Goal: Communication & Community: Share content

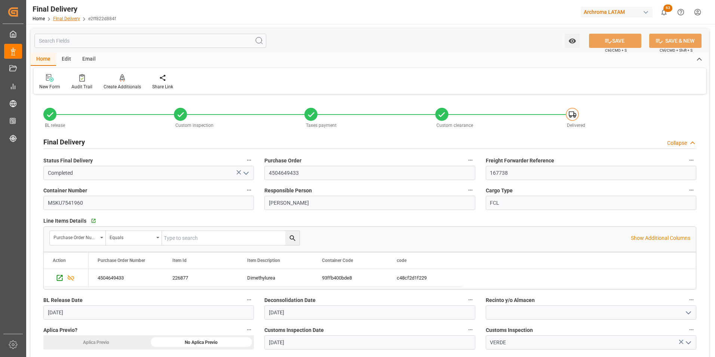
scroll to position [337, 0]
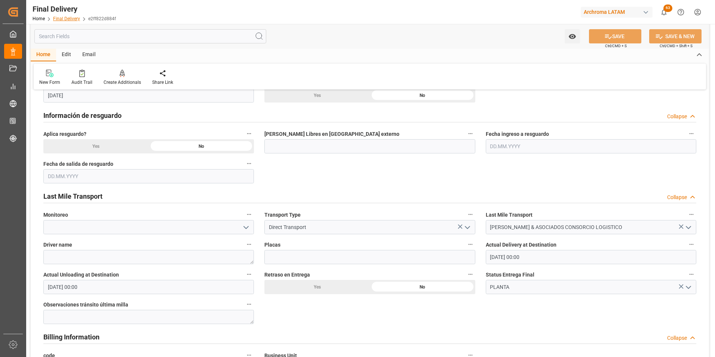
click at [68, 18] on link "Final Delivery" at bounding box center [66, 18] width 27 height 5
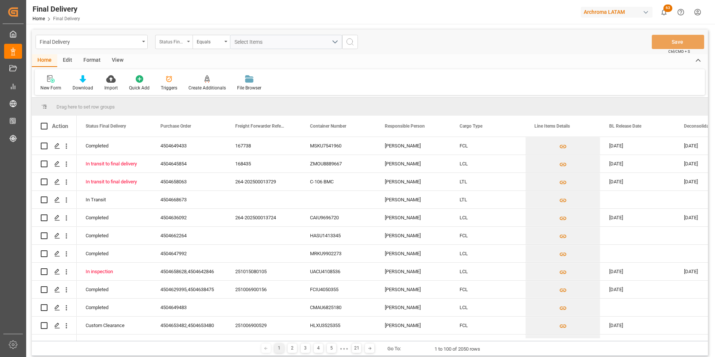
click at [176, 40] on div "Status Final Delivery" at bounding box center [171, 41] width 25 height 9
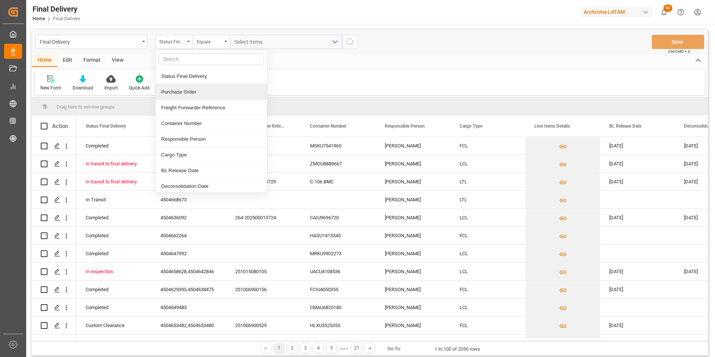
click at [188, 95] on div "Purchase Order" at bounding box center [211, 92] width 111 height 16
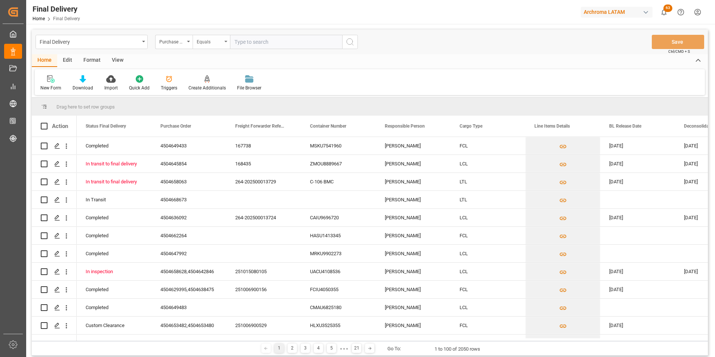
click at [201, 43] on div "Equals" at bounding box center [209, 41] width 25 height 9
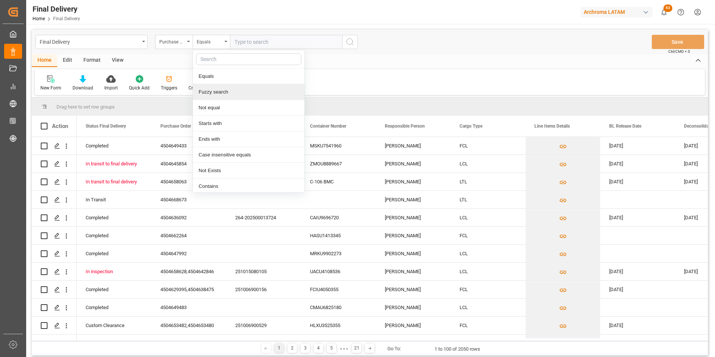
click at [218, 91] on div "Fuzzy search" at bounding box center [248, 92] width 111 height 16
paste input "4504669973"
type input "4504669973"
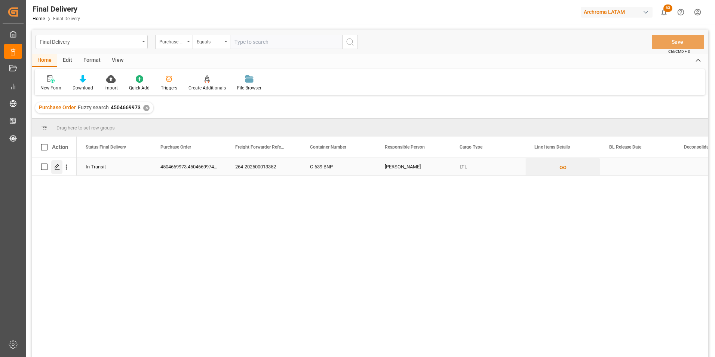
click at [58, 163] on div "Press SPACE to select this row." at bounding box center [56, 167] width 11 height 14
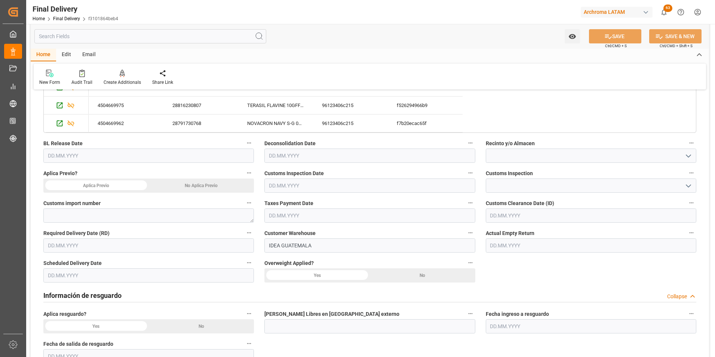
scroll to position [299, 0]
click at [503, 185] on input at bounding box center [591, 184] width 211 height 14
paste input "264-202500013352"
type input "264-202500013352"
click at [494, 221] on input "text" at bounding box center [591, 214] width 211 height 14
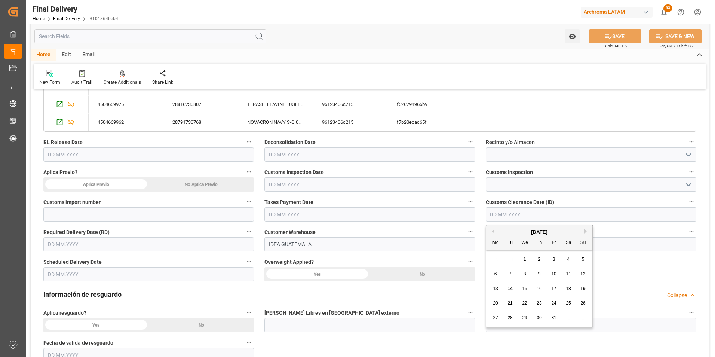
click at [494, 214] on input "text" at bounding box center [591, 214] width 211 height 14
click at [558, 272] on div "10" at bounding box center [554, 274] width 9 height 9
type input "10.10.2025"
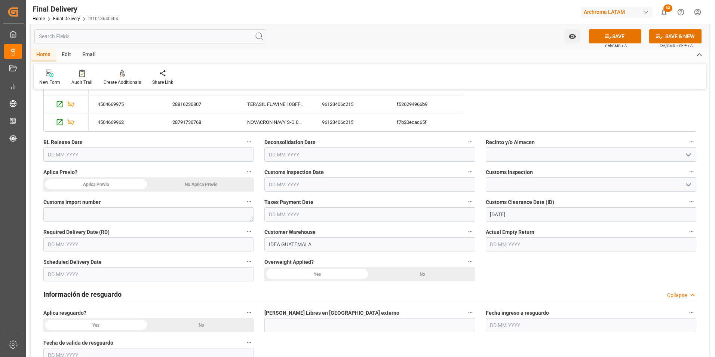
click at [291, 216] on input "text" at bounding box center [369, 214] width 211 height 14
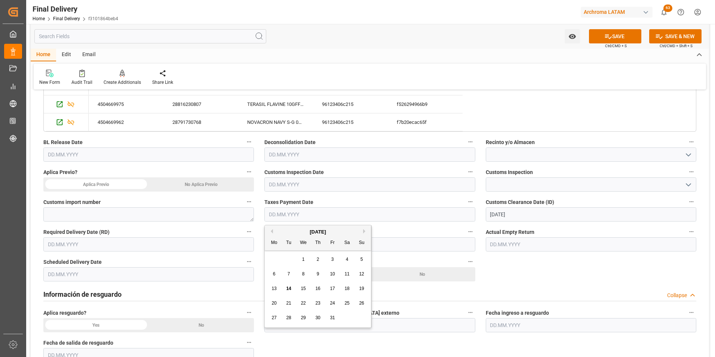
click at [269, 261] on div "29 30 1 2 3 4 5" at bounding box center [318, 259] width 102 height 15
click at [329, 275] on div "10" at bounding box center [332, 274] width 9 height 9
type input "10.10.2025"
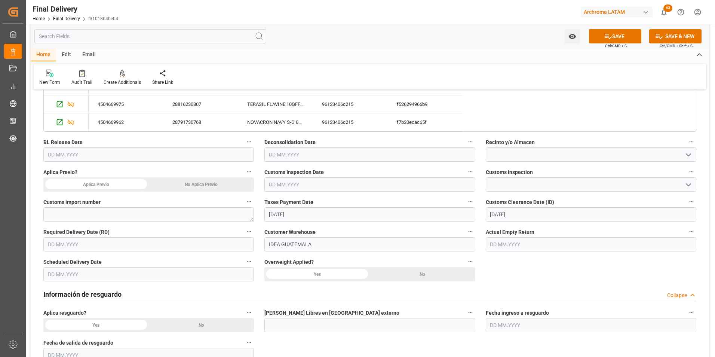
click at [272, 158] on input "text" at bounding box center [369, 154] width 211 height 14
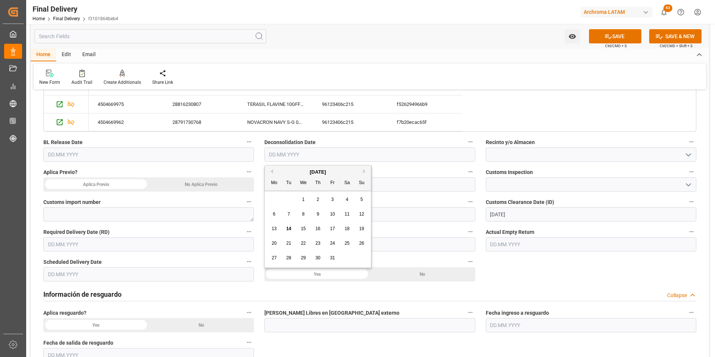
click at [271, 228] on div "13" at bounding box center [274, 228] width 9 height 9
type input "13.10.2025"
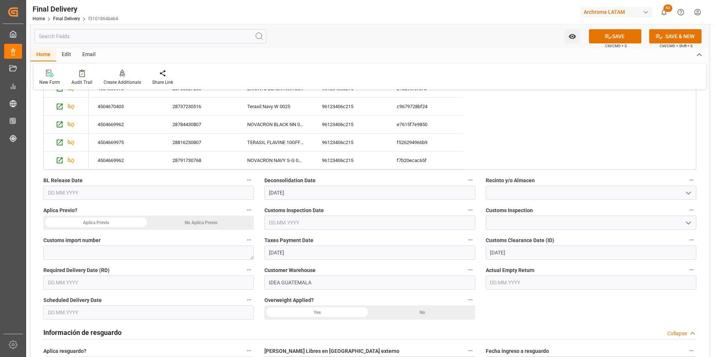
scroll to position [262, 0]
click at [98, 185] on input "text" at bounding box center [148, 192] width 211 height 14
click at [49, 242] on div "29 30 1 2 3 4 5" at bounding box center [97, 237] width 102 height 15
click at [110, 252] on span "10" at bounding box center [111, 251] width 5 height 5
type input "10.10.2025"
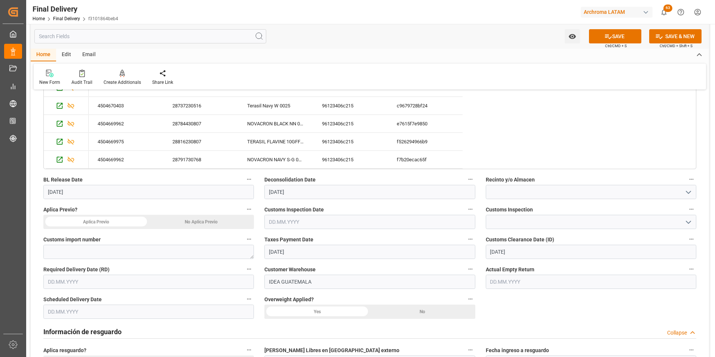
click at [181, 222] on div "No Aplica Previo" at bounding box center [201, 222] width 105 height 14
click at [115, 253] on textarea at bounding box center [148, 252] width 211 height 14
paste textarea "264-202500013352"
type textarea "264-202500013352"
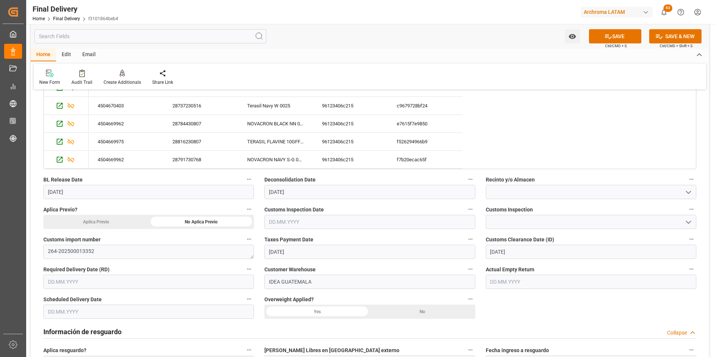
click at [69, 280] on input "text" at bounding box center [148, 282] width 211 height 14
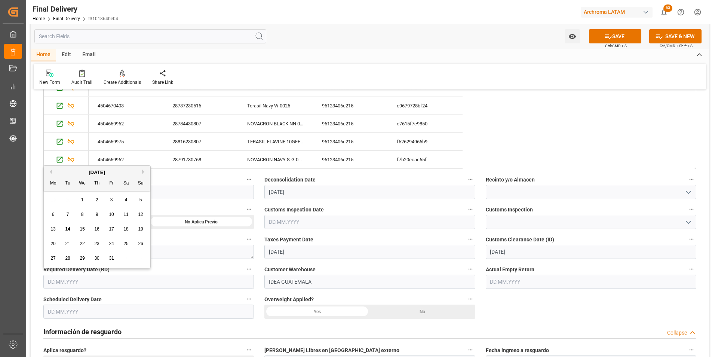
click at [52, 229] on span "13" at bounding box center [53, 228] width 5 height 5
type input "13.10.2025"
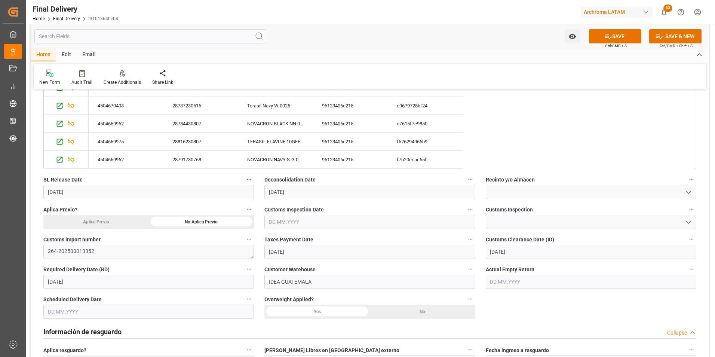
click at [56, 309] on input "text" at bounding box center [148, 312] width 211 height 14
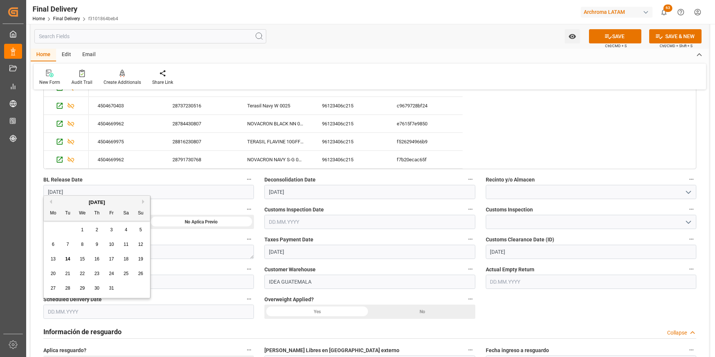
click at [52, 257] on span "13" at bounding box center [53, 258] width 5 height 5
type input "13.10.2025"
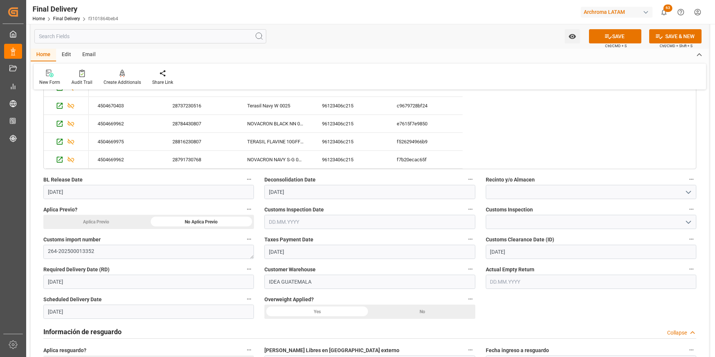
click at [423, 314] on div "No" at bounding box center [422, 312] width 105 height 14
click at [294, 222] on input "text" at bounding box center [369, 222] width 211 height 14
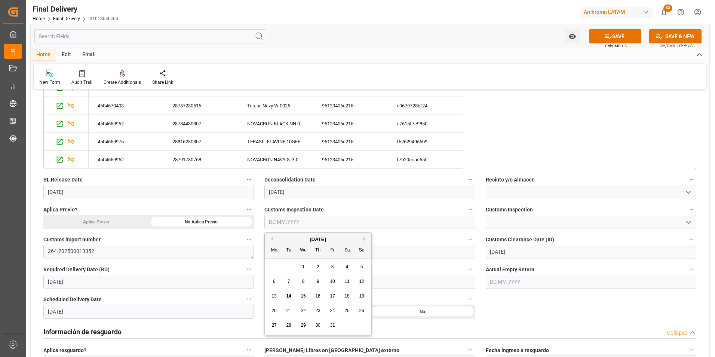
drag, startPoint x: 334, startPoint y: 281, endPoint x: 341, endPoint y: 281, distance: 7.5
click at [334, 281] on span "10" at bounding box center [332, 281] width 5 height 5
type input "10.10.2025"
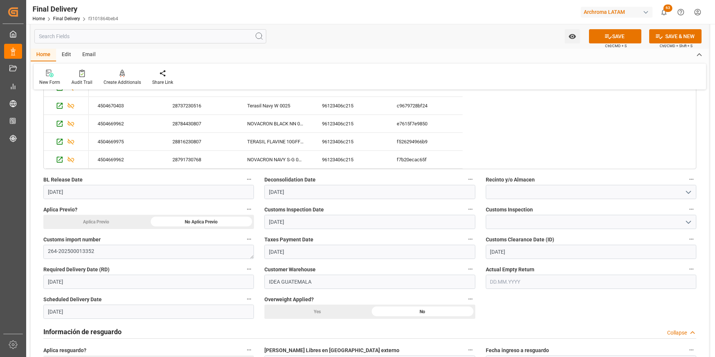
click at [685, 218] on icon "open menu" at bounding box center [688, 222] width 9 height 9
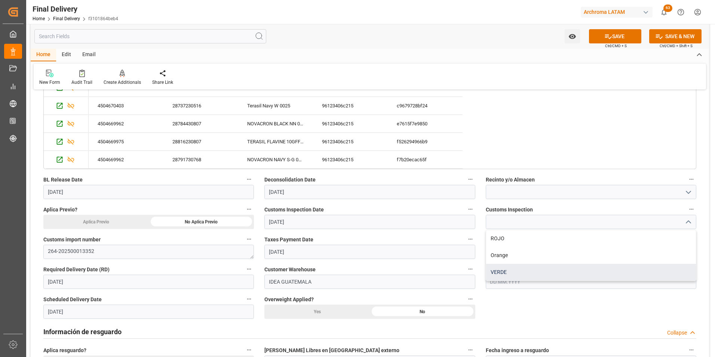
click at [555, 267] on div "VERDE" at bounding box center [591, 272] width 210 height 17
type input "VERDE"
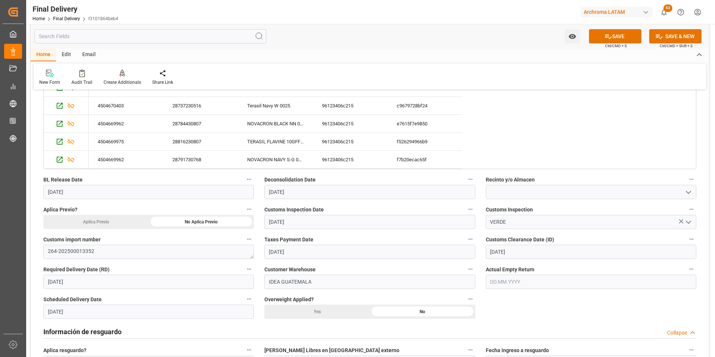
click at [497, 276] on input "text" at bounding box center [591, 282] width 211 height 14
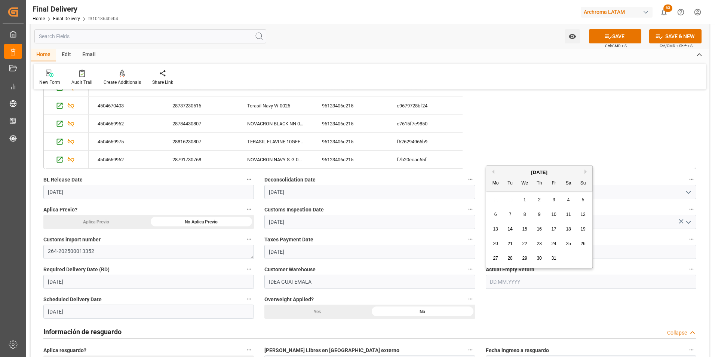
drag, startPoint x: 498, startPoint y: 229, endPoint x: 504, endPoint y: 251, distance: 23.8
click at [498, 229] on span "13" at bounding box center [495, 228] width 5 height 5
type input "13.10.2025"
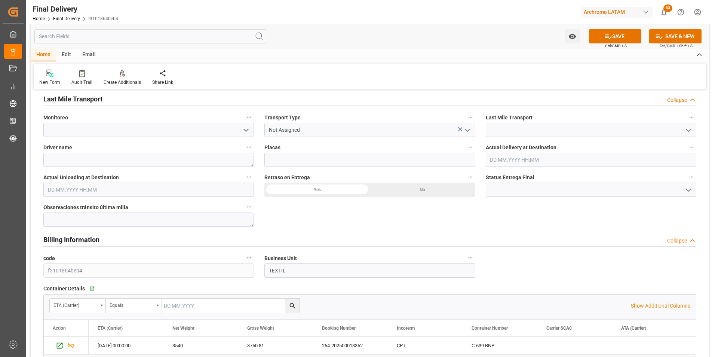
scroll to position [599, 0]
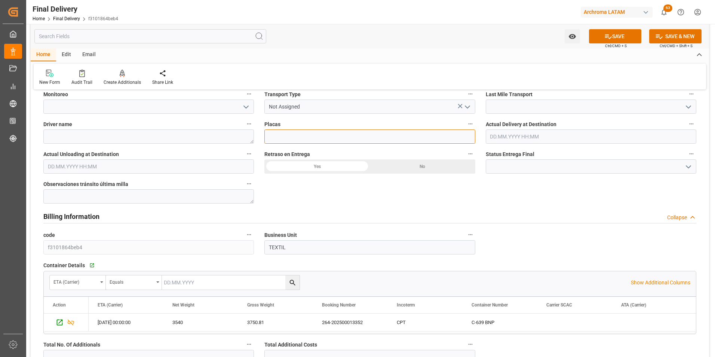
click at [280, 137] on input at bounding box center [369, 136] width 211 height 14
paste input "C-639 BNP"
type input "C-639 BNP"
click at [416, 163] on div "No" at bounding box center [422, 166] width 105 height 14
click at [526, 135] on input "text" at bounding box center [591, 136] width 211 height 14
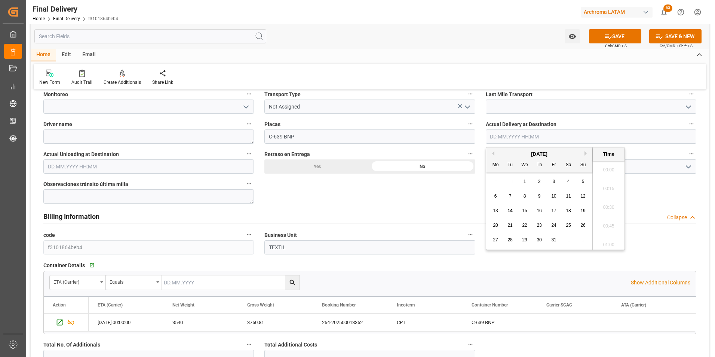
scroll to position [620, 0]
click at [500, 210] on div "13" at bounding box center [495, 210] width 9 height 9
type input "[DATE] 00:00"
click at [138, 168] on input "text" at bounding box center [148, 166] width 211 height 14
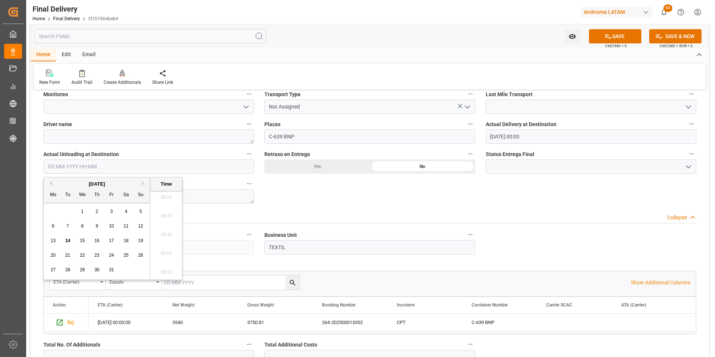
click at [52, 240] on span "13" at bounding box center [53, 240] width 5 height 5
type input "[DATE] 00:00"
click at [689, 169] on icon "open menu" at bounding box center [688, 166] width 9 height 9
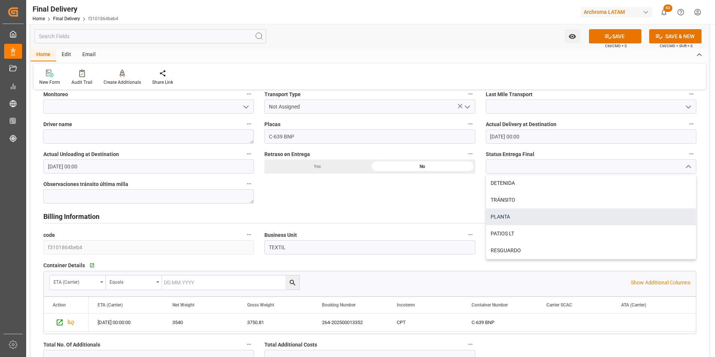
click at [578, 220] on div "PLANTA" at bounding box center [591, 216] width 210 height 17
type input "PLANTA"
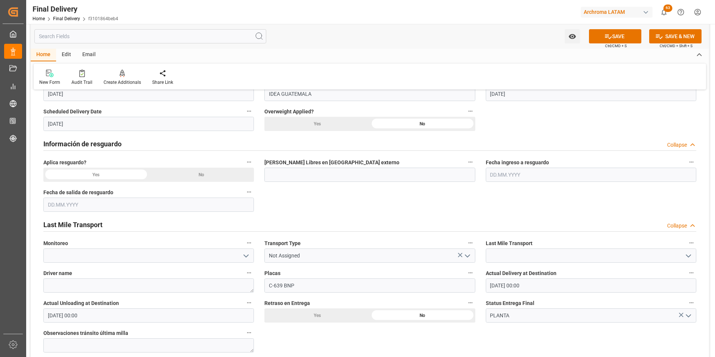
scroll to position [449, 0]
click at [219, 175] on div "No" at bounding box center [201, 175] width 105 height 14
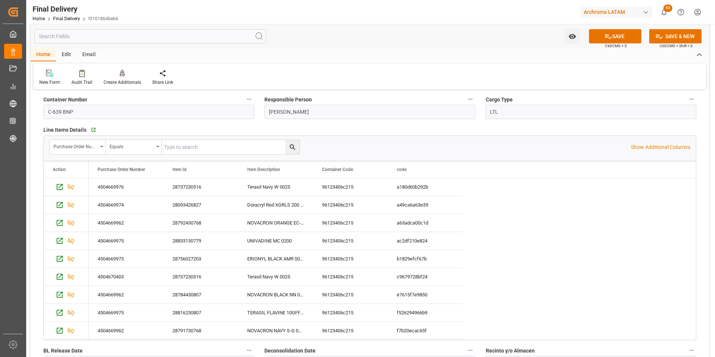
scroll to position [0, 0]
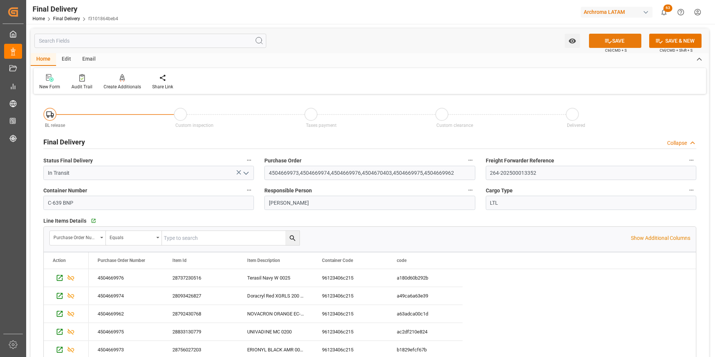
click at [612, 40] on button "SAVE" at bounding box center [615, 41] width 52 height 14
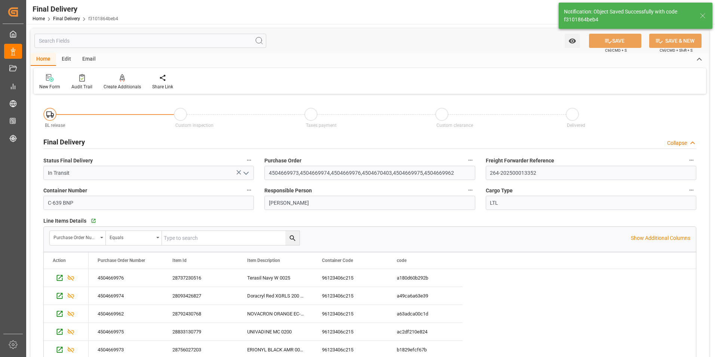
type input "Unloaded"
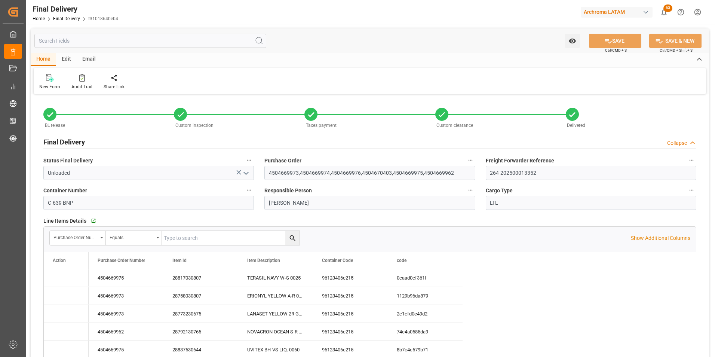
type input "10.10.2025"
type input "13.10.2025"
type input "10.10.2025"
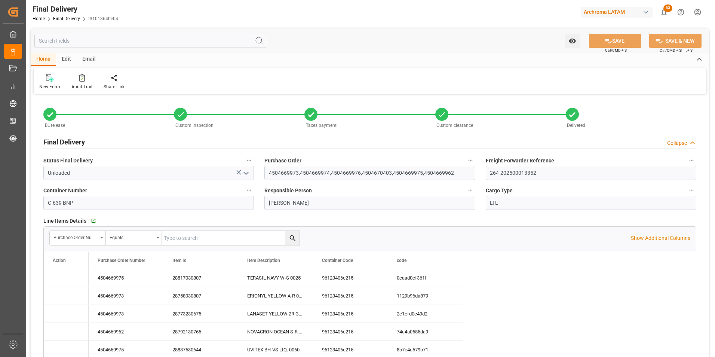
type input "13.10.2025"
type input "[DATE] 00:00"
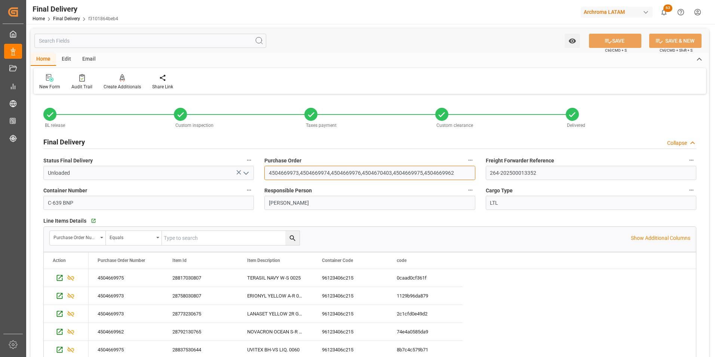
drag, startPoint x: 269, startPoint y: 172, endPoint x: 297, endPoint y: 172, distance: 27.7
click at [297, 172] on input "4504669973,4504669974,4504669976,4504670403,4504669975,4504669962" at bounding box center [369, 173] width 211 height 14
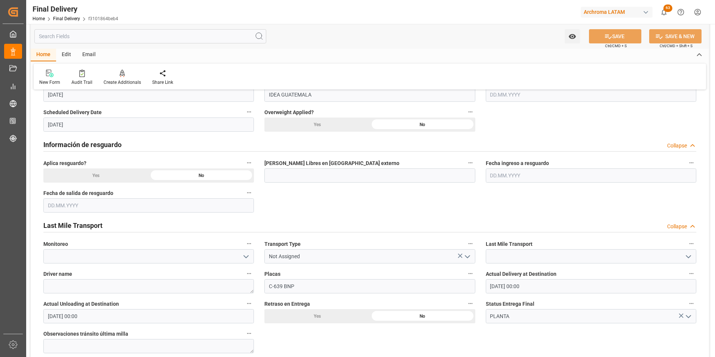
scroll to position [636, 0]
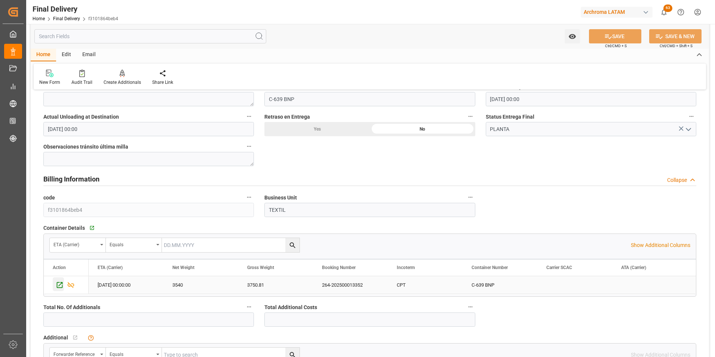
click at [62, 282] on icon "Press SPACE to select this row." at bounding box center [60, 285] width 6 height 6
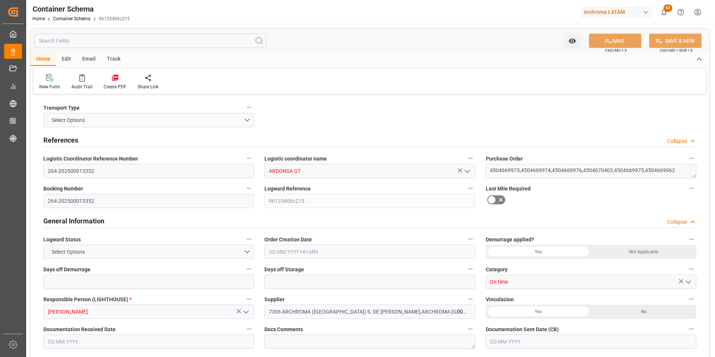
type input "0"
type input "14"
type input "91"
type input "3540"
type input "3750.81"
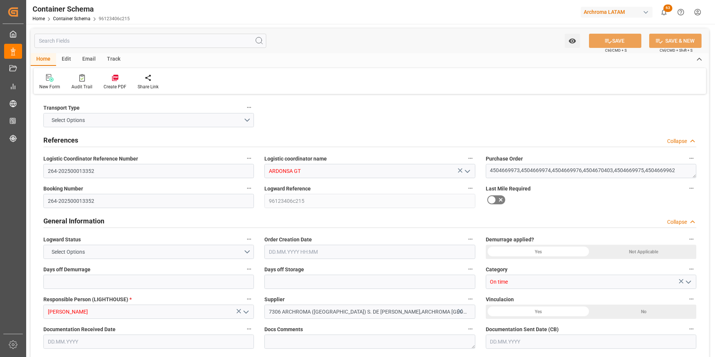
type input "HNHAC"
type input "[DATE] 00:00"
type input "[DATE]"
type input "[DATE] 00:00"
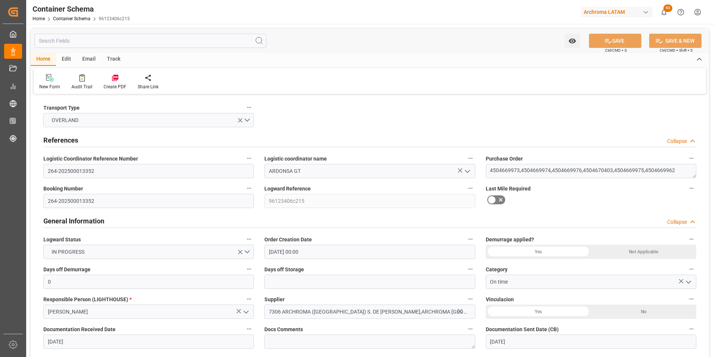
type input "[DATE] 00:00"
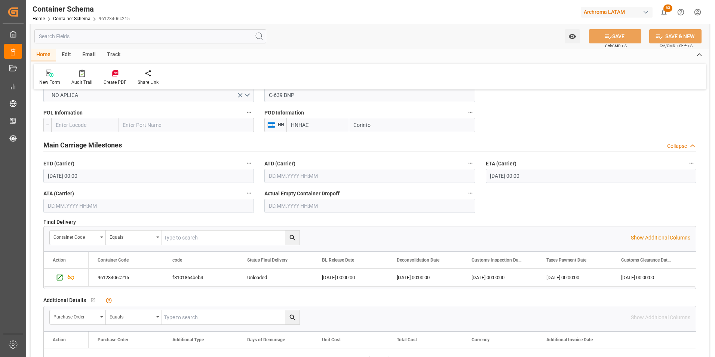
scroll to position [860, 0]
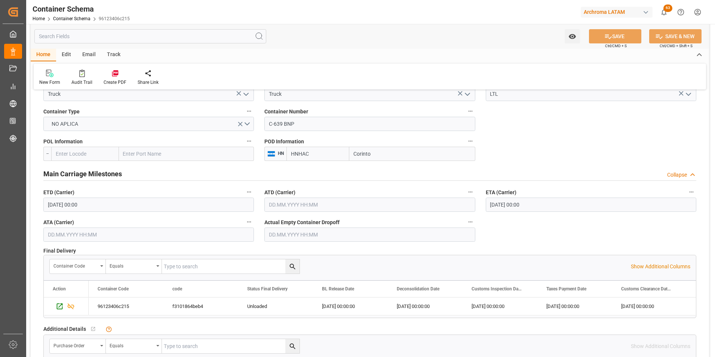
click at [290, 233] on input "text" at bounding box center [369, 234] width 211 height 14
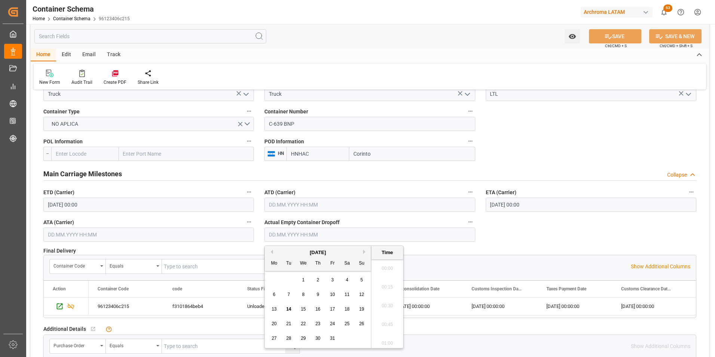
scroll to position [620, 0]
drag, startPoint x: 277, startPoint y: 311, endPoint x: 287, endPoint y: 308, distance: 10.2
click at [277, 311] on div "13" at bounding box center [274, 309] width 9 height 9
type input "[DATE] 00:00"
click at [616, 36] on button "SAVE" at bounding box center [615, 36] width 52 height 14
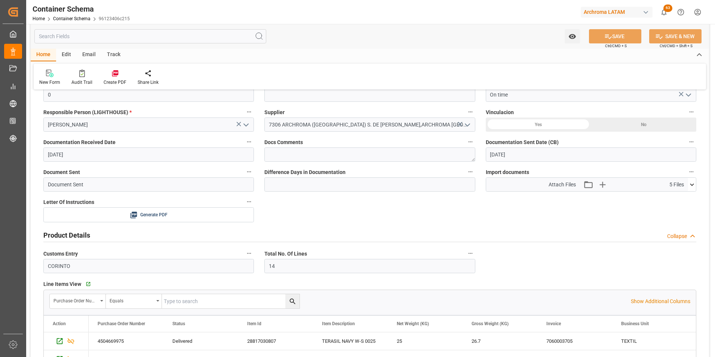
scroll to position [0, 0]
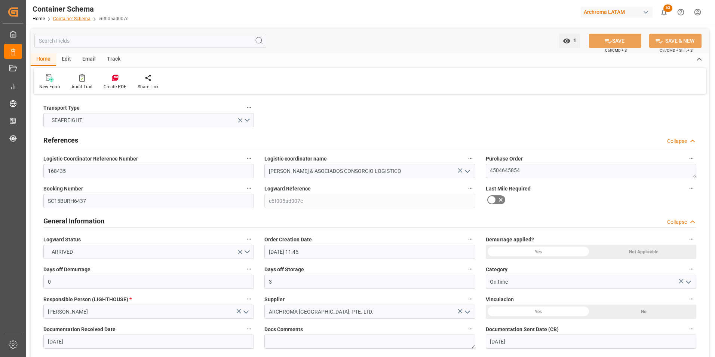
click at [76, 20] on link "Container Schema" at bounding box center [71, 18] width 37 height 5
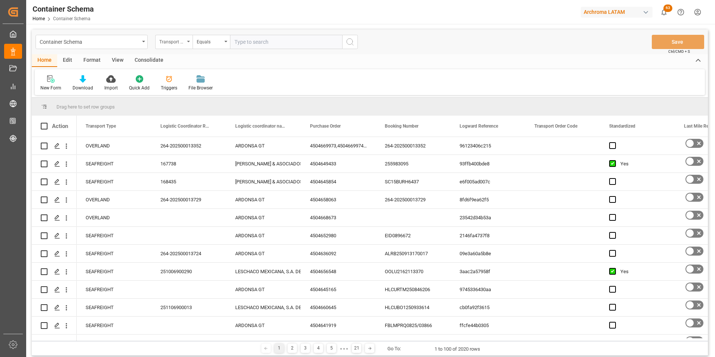
click at [176, 41] on div "Transport Type" at bounding box center [171, 41] width 25 height 9
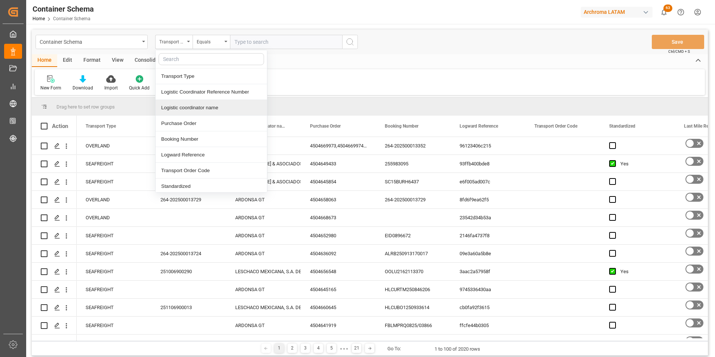
click at [185, 123] on div "Purchase Order" at bounding box center [211, 124] width 111 height 16
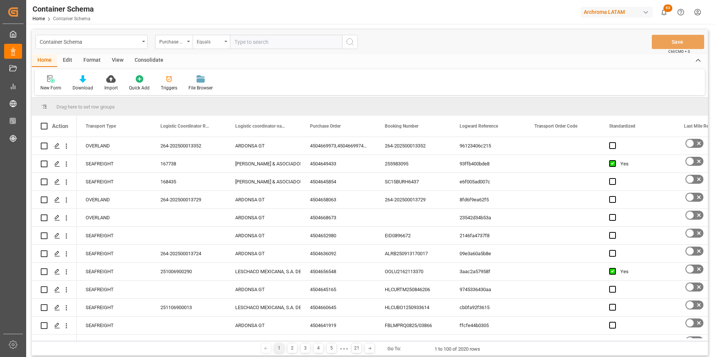
click at [208, 44] on div "Equals" at bounding box center [209, 41] width 25 height 9
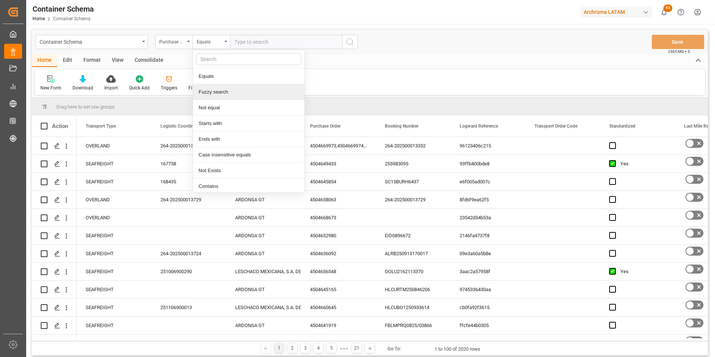
click at [222, 88] on div "Fuzzy search" at bounding box center [248, 92] width 111 height 16
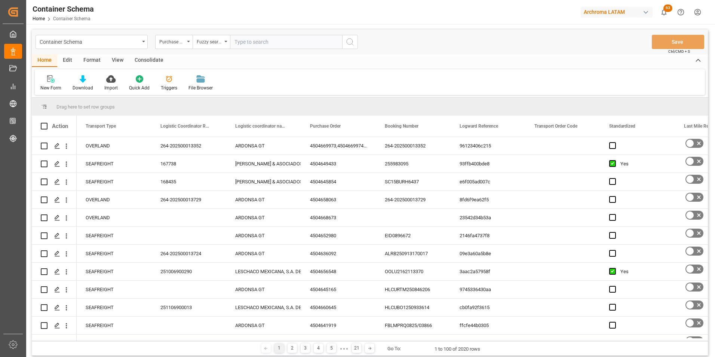
paste input "4504621813"
type input "4504621813"
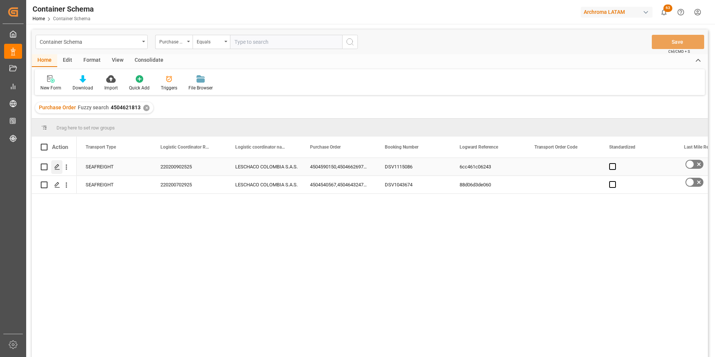
click at [59, 166] on icon "Press SPACE to select this row." at bounding box center [57, 167] width 6 height 6
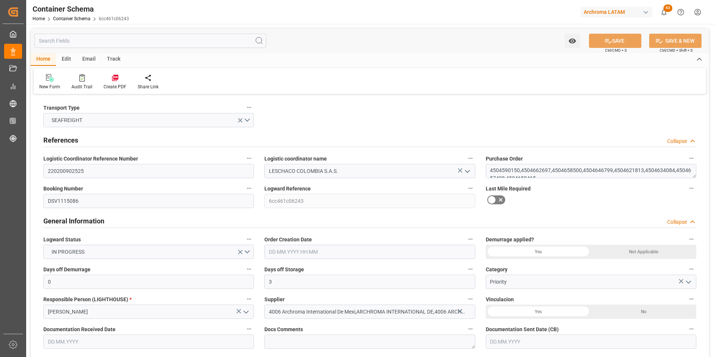
type input "0"
type input "3"
type input "9"
type input "10"
type input "3000"
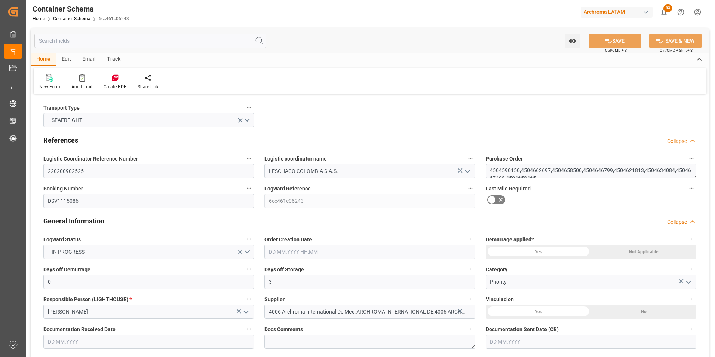
type input "3072.9"
type input "Evergreen"
type input "Evergreen Marine Corp."
type input "MXZLO"
type input "COBUN"
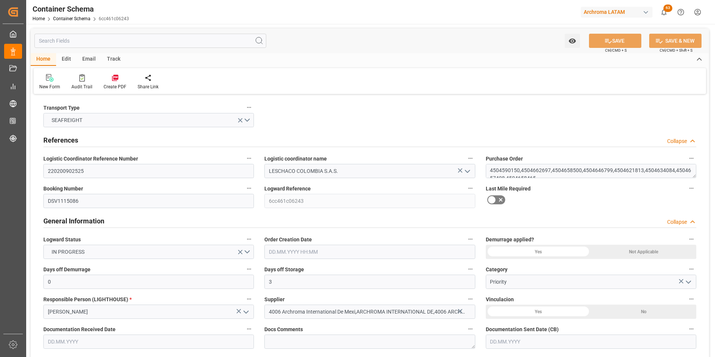
type input "9629067"
type input "01.10.2025 09:30"
type input "[DATE]"
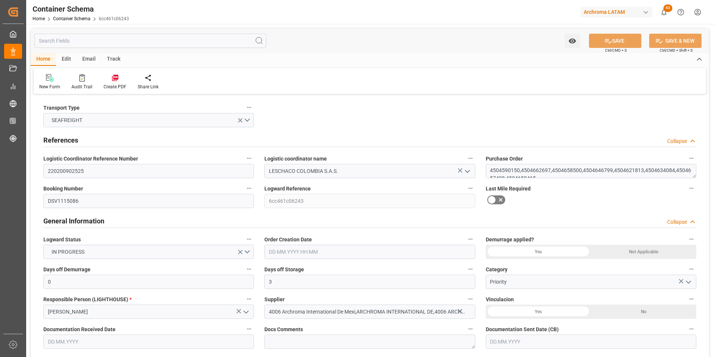
type input "09.10.2025 09:30"
type input "16.10.2025 00:00"
type input "24.10.2025 00:00"
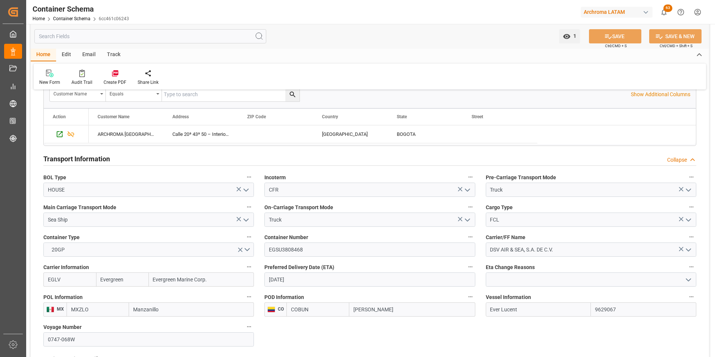
scroll to position [786, 0]
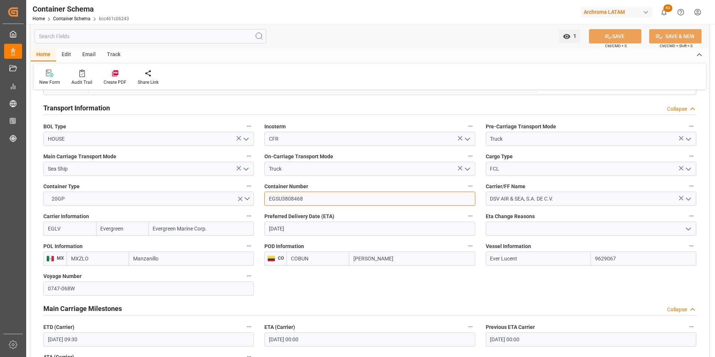
click at [291, 196] on input "EGSU3808468" at bounding box center [369, 199] width 211 height 14
click at [86, 57] on div "Email" at bounding box center [89, 55] width 25 height 13
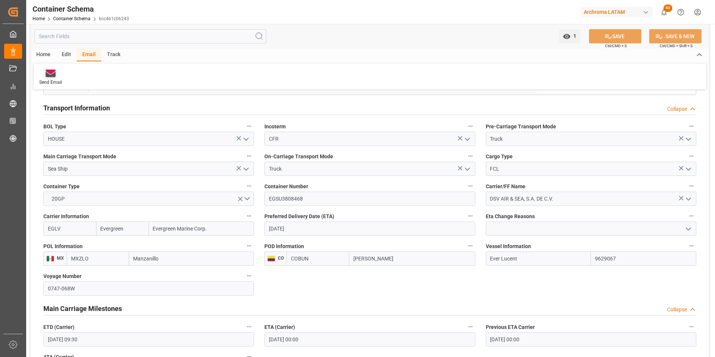
click at [49, 77] on icon at bounding box center [51, 74] width 10 height 5
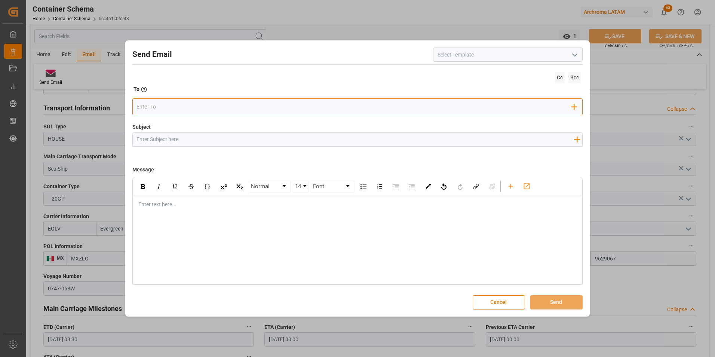
click at [141, 108] on input "email" at bounding box center [354, 106] width 435 height 11
type input "s"
type input "angiee.lamilla@archroma.com"
click at [248, 106] on input "email" at bounding box center [410, 106] width 324 height 11
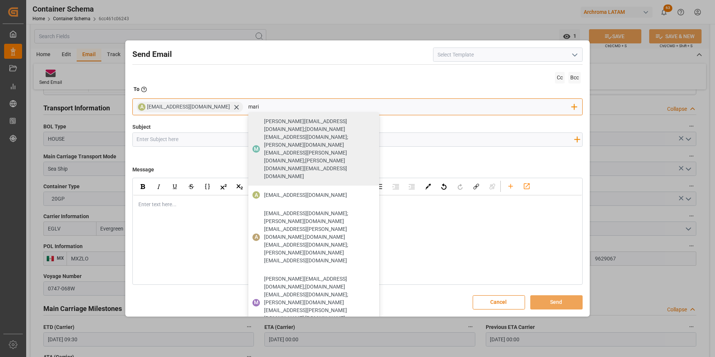
type input "maria"
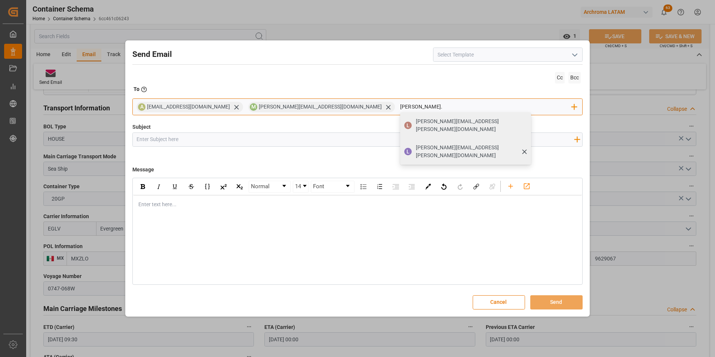
type input "luis."
click at [416, 144] on span "luis.montoya@leschaco.com" at bounding box center [471, 152] width 110 height 16
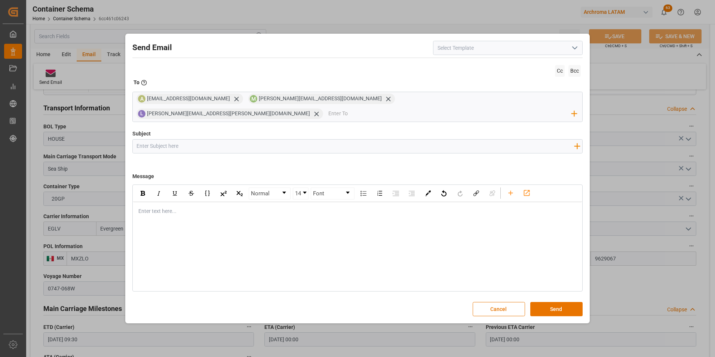
click at [175, 140] on input "Subject" at bounding box center [356, 146] width 446 height 13
paste input "4504658465 10,30,4504621813,4504634084,4504634084 30,40,4504646799,4504590150 1…"
type input "4504658465 10,30,4504621813,4504634084,4504634084 30,40,4504646799,4504590150 1…"
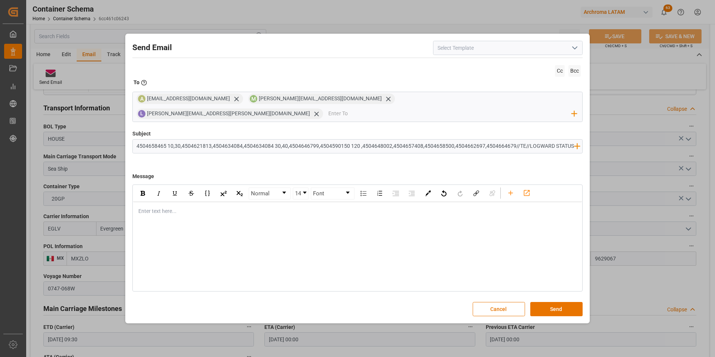
click at [172, 207] on div "rdw-editor" at bounding box center [358, 211] width 438 height 8
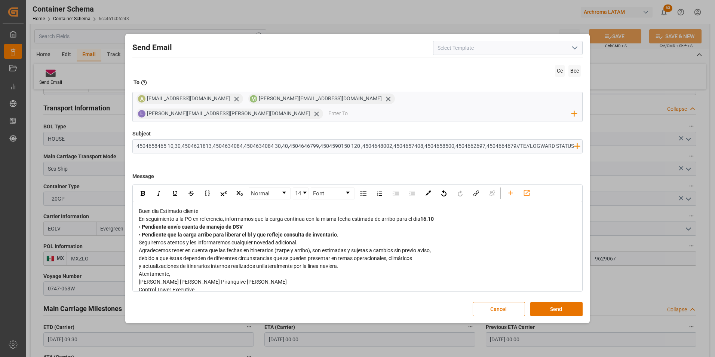
click at [213, 207] on div "Buen dia Estimado cliente" at bounding box center [358, 211] width 438 height 8
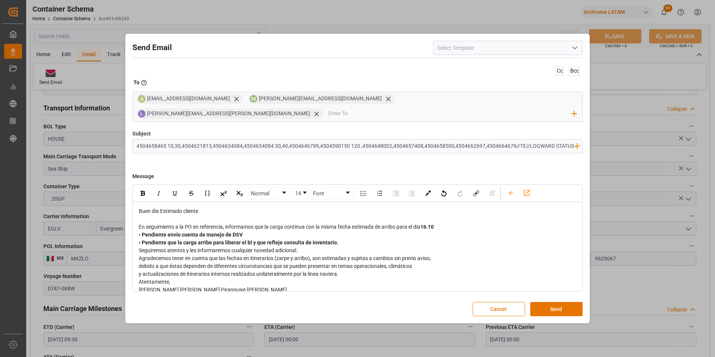
click at [444, 223] on div "En seguimiento a la PO en referencia, informamos que la carga continua con la m…" at bounding box center [358, 227] width 438 height 8
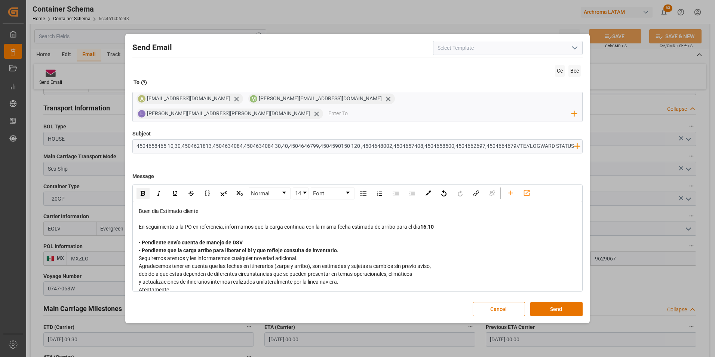
click at [352, 244] on div "• Pendiente envío cuenta de manejo de DSV • Pendiente que la carga arribe para …" at bounding box center [358, 247] width 438 height 16
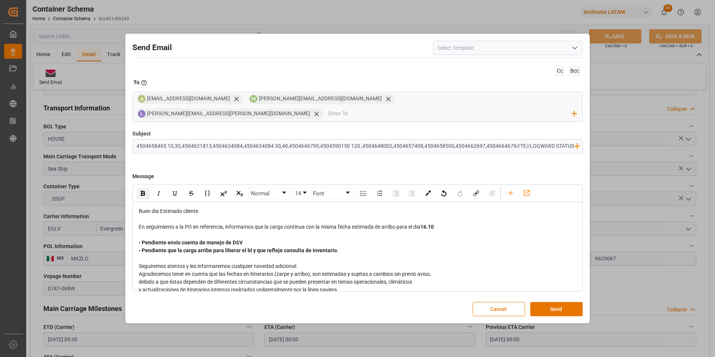
click at [331, 262] on div "Seguiremos atentos y les informaremos cualquier novedad adicional." at bounding box center [358, 266] width 438 height 8
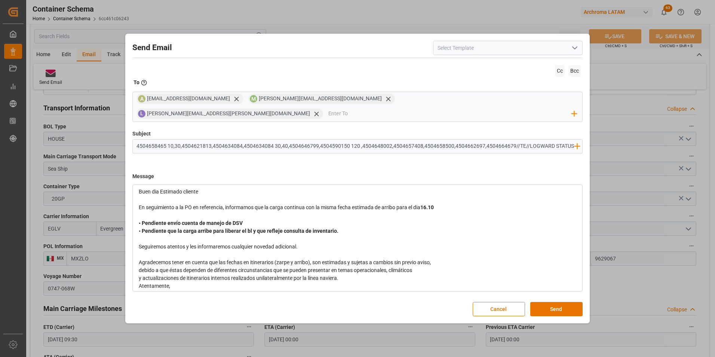
scroll to position [40, 0]
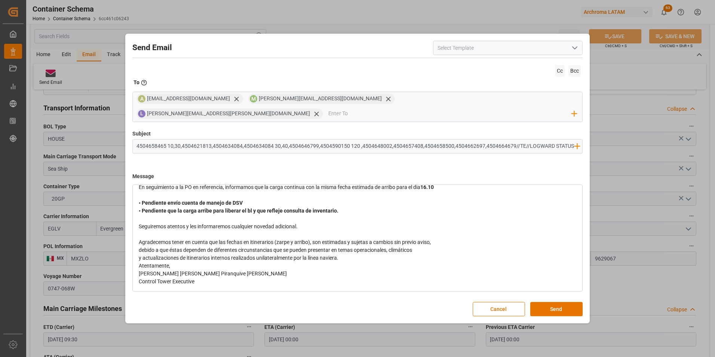
click at [141, 247] on span "debido a que éstas dependen de diferentes circunstancias que se pueden presenta…" at bounding box center [275, 250] width 273 height 6
click at [140, 247] on span "debido a que éstas dependen de diferentes circunstancias que se pueden presenta…" at bounding box center [275, 250] width 273 height 6
click at [140, 255] on span "y actualizaciones de itinerarios internos realizados unilateralmente por la lín…" at bounding box center [239, 258] width 200 height 6
click at [139, 255] on span "y actualizaciones de itinerarios internos realizados unilateralmente por la lín…" at bounding box center [239, 258] width 200 height 6
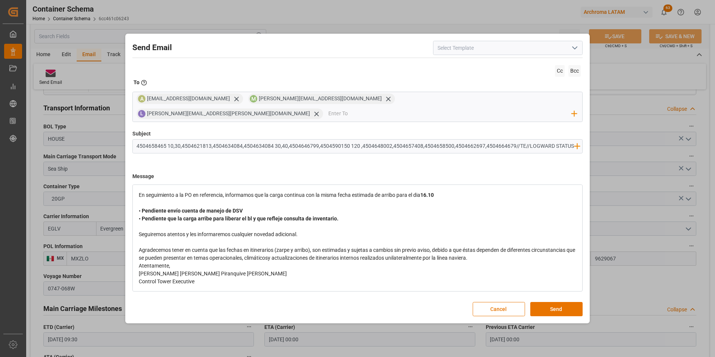
scroll to position [32, 0]
click at [499, 253] on div "Agradecemos tener en cuenta que las fechas en itinerarios (zarpe y arribo), son…" at bounding box center [358, 254] width 438 height 16
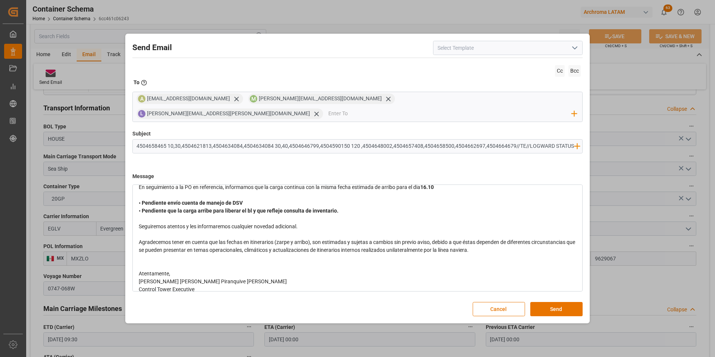
click at [202, 270] on div "Atentamente," at bounding box center [358, 274] width 438 height 8
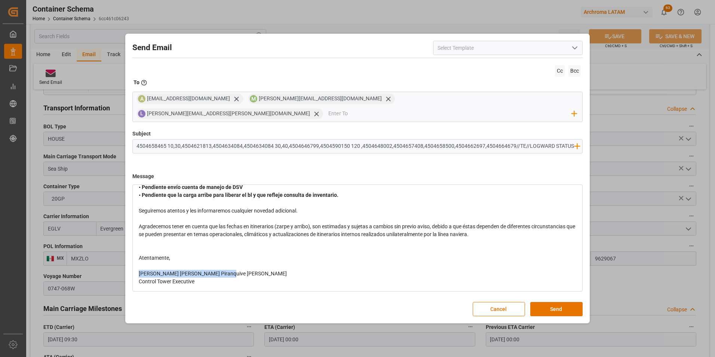
drag, startPoint x: 230, startPoint y: 284, endPoint x: 139, endPoint y: 267, distance: 92.7
click at [139, 270] on div "Maria Alejandra Piranquive Ramirez" at bounding box center [358, 274] width 438 height 8
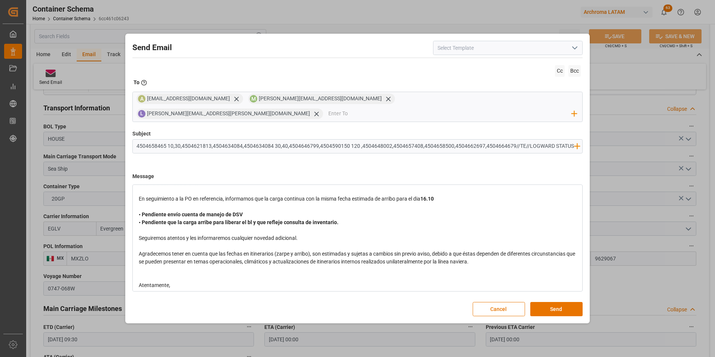
scroll to position [0, 0]
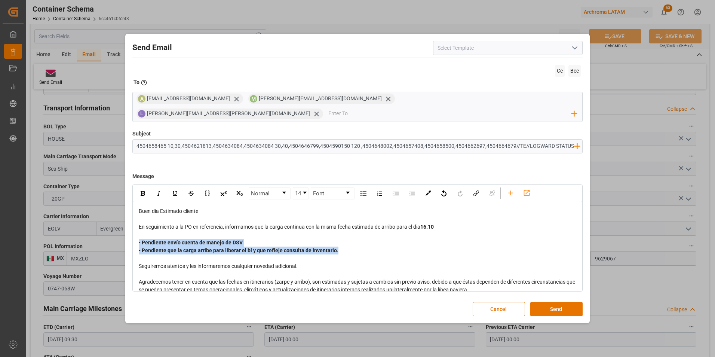
drag, startPoint x: 338, startPoint y: 242, endPoint x: 134, endPoint y: 233, distance: 204.5
click at [134, 233] on div "Buen dia Estimado cliente En seguimiento a la PO en referencia, informamos que …" at bounding box center [357, 274] width 449 height 144
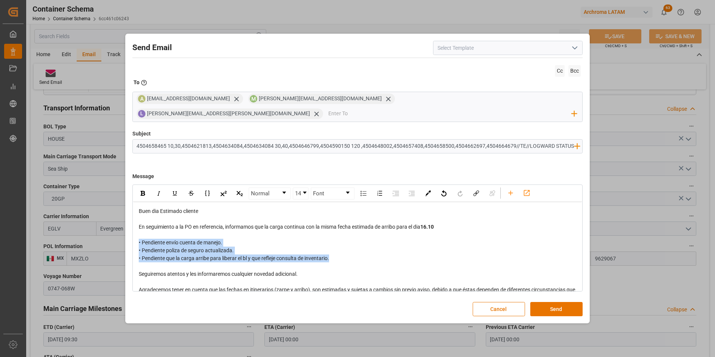
drag, startPoint x: 339, startPoint y: 253, endPoint x: 137, endPoint y: 233, distance: 202.2
click at [137, 233] on div "Buen dia Estimado cliente En seguimiento a la PO en referencia, informamos que …" at bounding box center [357, 278] width 449 height 152
click at [143, 191] on img "rdw-inline-control" at bounding box center [143, 193] width 4 height 5
click at [207, 239] on span "• Pendiente envío cuenta de manejo. • Pendiente poliza de seguro actualizada. •…" at bounding box center [239, 250] width 200 height 22
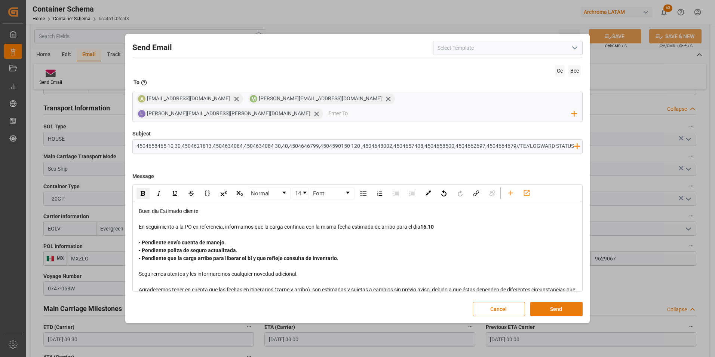
click at [563, 302] on button "Send" at bounding box center [556, 309] width 52 height 14
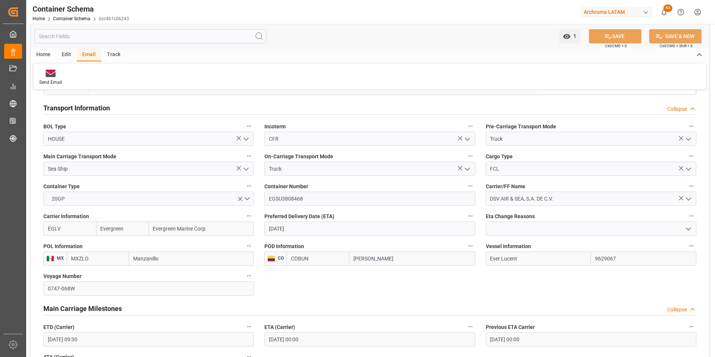
click at [79, 23] on div "Container Schema Home Container Schema 6cc461c06243" at bounding box center [81, 12] width 102 height 24
click at [80, 18] on link "Container Schema" at bounding box center [71, 18] width 37 height 5
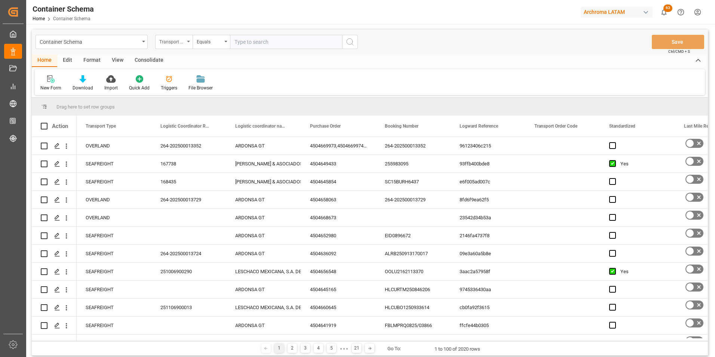
click at [177, 47] on div "Transport Type" at bounding box center [173, 42] width 37 height 14
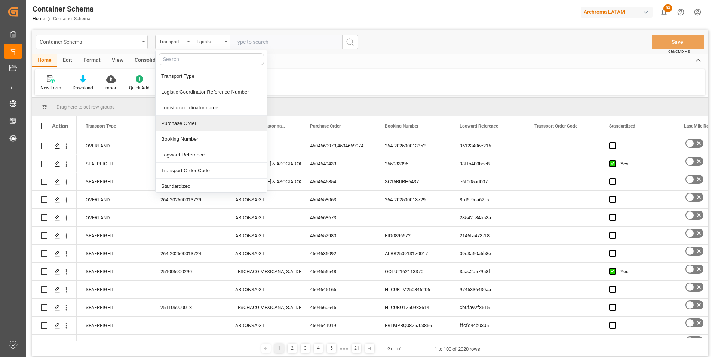
click at [194, 121] on div "Purchase Order" at bounding box center [211, 124] width 111 height 16
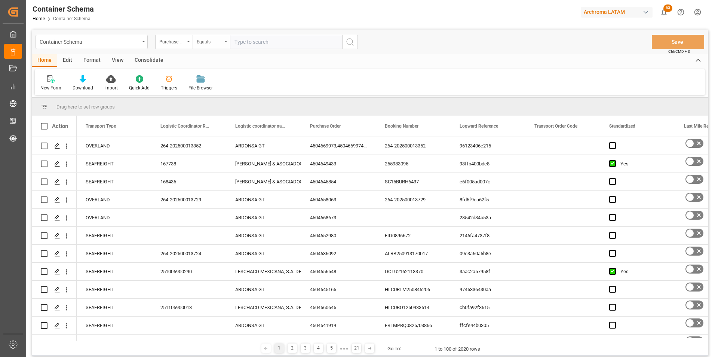
click at [207, 39] on div "Equals" at bounding box center [209, 41] width 25 height 9
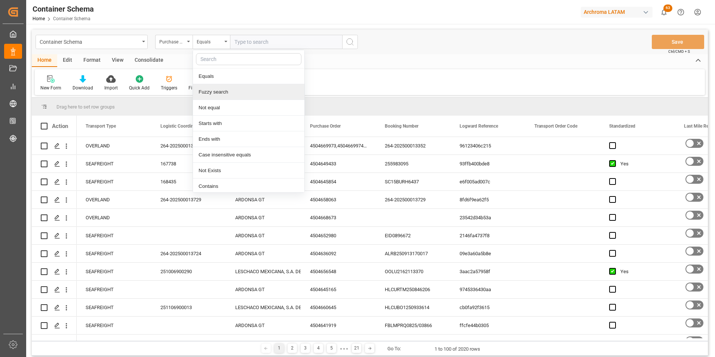
click at [217, 96] on div "Fuzzy search" at bounding box center [248, 92] width 111 height 16
paste input "4504638888"
type input "4504638888"
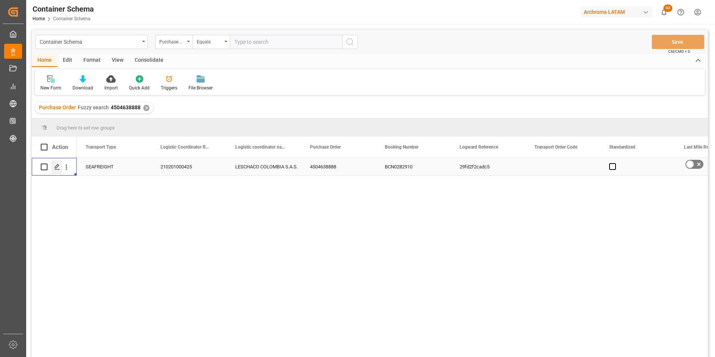
click at [58, 168] on icon "Press SPACE to select this row." at bounding box center [57, 167] width 6 height 6
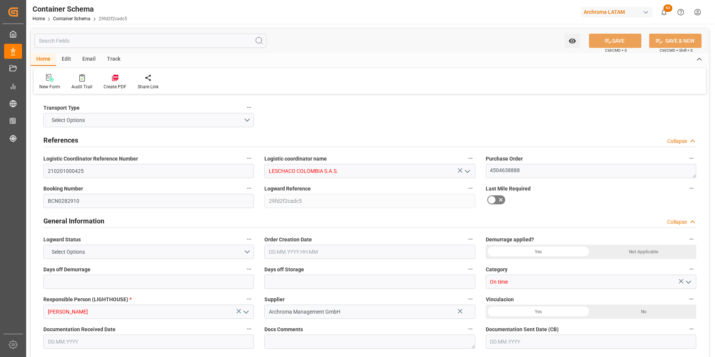
type input "0"
type input "3"
type input "1"
type input "3"
type input "390"
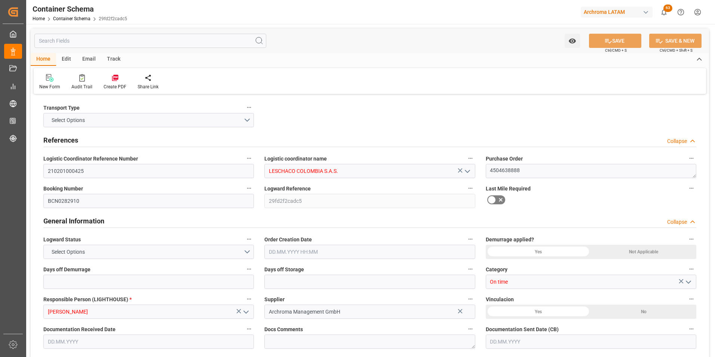
type input "424.32"
type input "CMACGM"
type input "CMA CGM Group"
type input "ESBCN"
type input "COCTG"
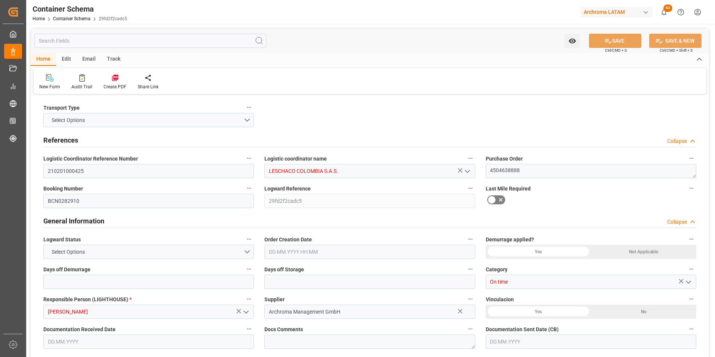
type input "9948229"
type input "02.10.2025 16:00"
type input "01.10.2025"
type input "16.10.2025"
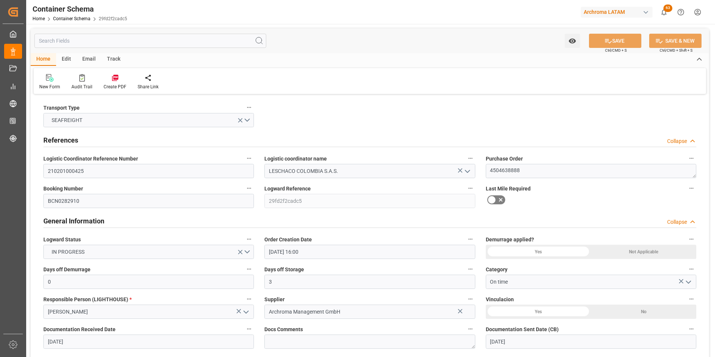
type input "01.10.2025 00:00"
type input "16.10.2025 00:00"
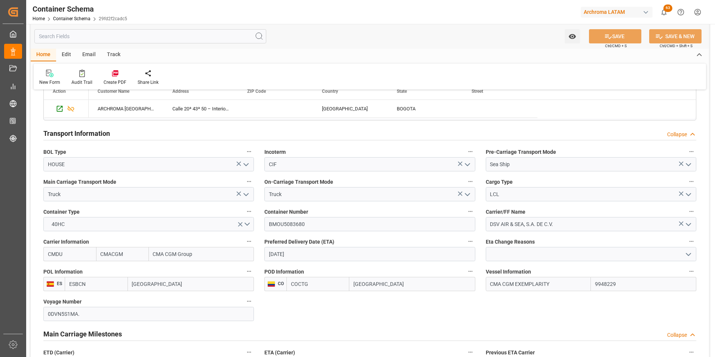
scroll to position [618, 0]
click at [289, 226] on input "BMOU5083680" at bounding box center [369, 225] width 211 height 14
click at [288, 226] on input "BMOU5083680" at bounding box center [369, 225] width 211 height 14
click at [88, 52] on div "Email" at bounding box center [89, 55] width 25 height 13
click at [56, 73] on div at bounding box center [50, 73] width 23 height 8
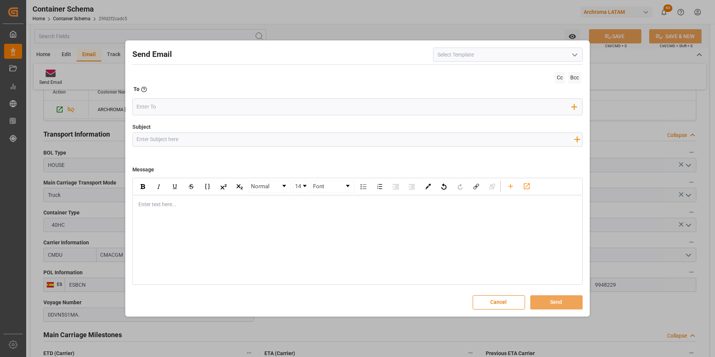
drag, startPoint x: 169, startPoint y: 138, endPoint x: 169, endPoint y: 131, distance: 7.1
click at [169, 138] on input "Subject" at bounding box center [356, 139] width 446 height 13
paste input "PO 4504638888//TE//LOGWARD STATUS//ARCHROMA MANAGEMENT GMBH//ARCHROMA PERU//LCL…"
type input "PO 4504638888//TE//LOGWARD STATUS//ARCHROMA MANAGEMENT GMBH//ARCHROMA PERU//LCL…"
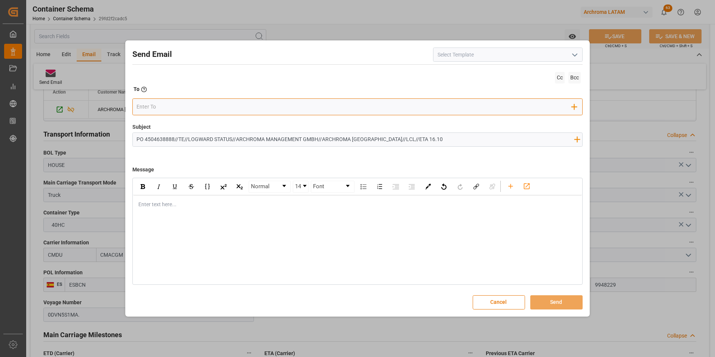
click at [164, 111] on input "email" at bounding box center [354, 106] width 435 height 11
type input "angiee.lamilla@archroma.com"
click at [248, 108] on input "email" at bounding box center [410, 106] width 324 height 11
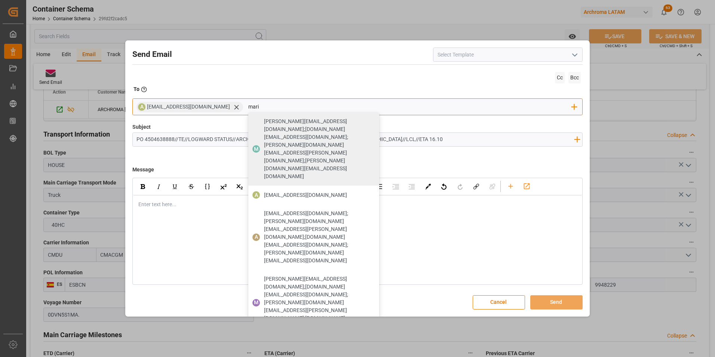
type input "maria"
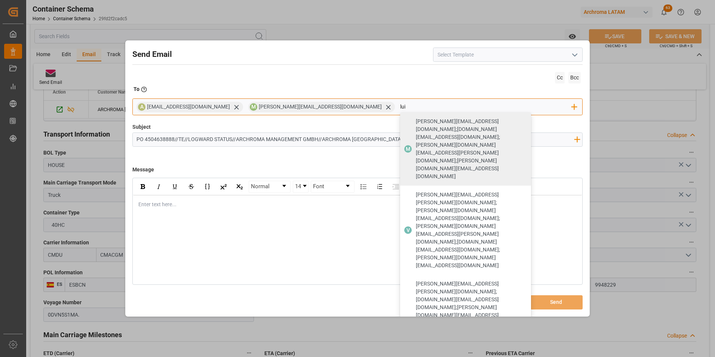
type input "luis"
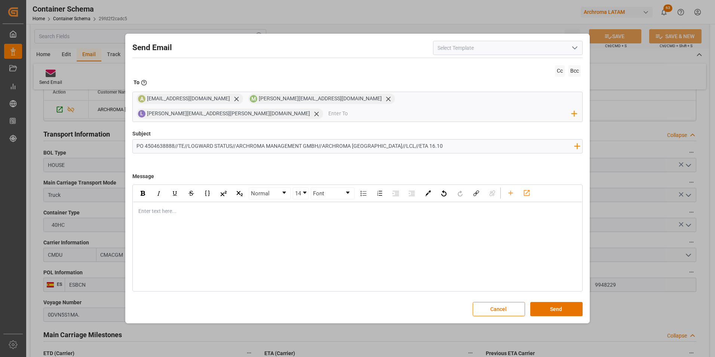
drag, startPoint x: 192, startPoint y: 204, endPoint x: 175, endPoint y: 206, distance: 17.0
click at [192, 207] on div "rdw-editor" at bounding box center [358, 211] width 438 height 8
click at [497, 302] on button "Cancel" at bounding box center [499, 309] width 52 height 14
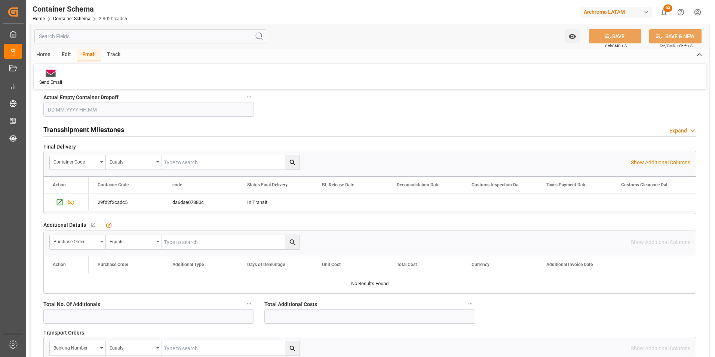
scroll to position [842, 0]
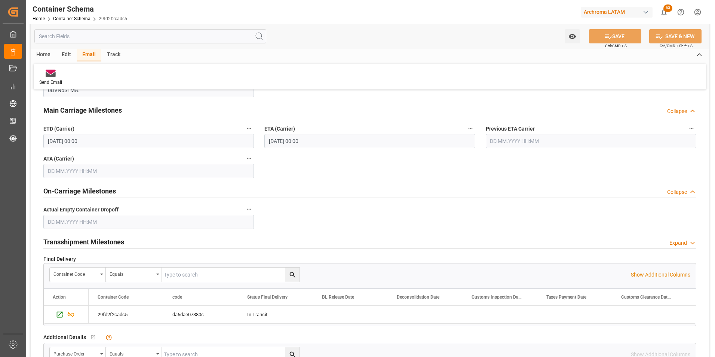
click at [287, 144] on input "16.10.2025 00:00" at bounding box center [369, 141] width 211 height 14
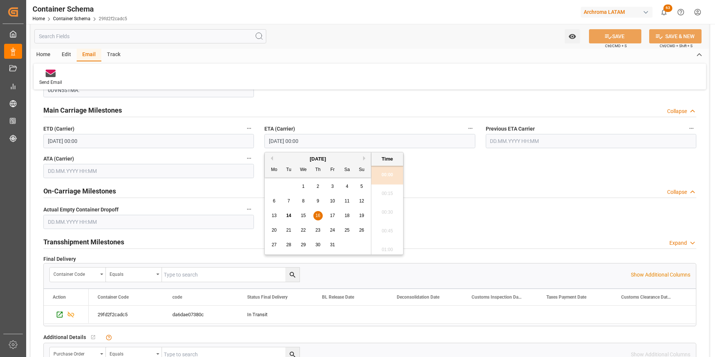
click at [317, 229] on span "23" at bounding box center [317, 229] width 5 height 5
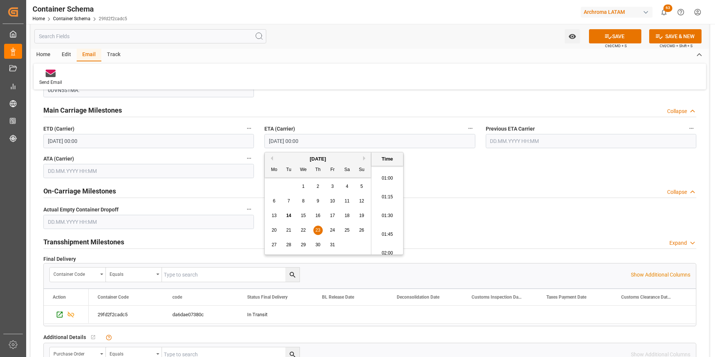
scroll to position [75, 0]
click at [389, 242] on li "02:00" at bounding box center [387, 250] width 32 height 19
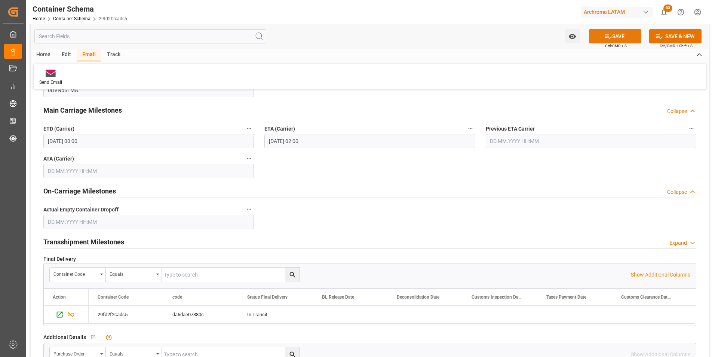
click at [608, 39] on icon at bounding box center [609, 37] width 8 height 8
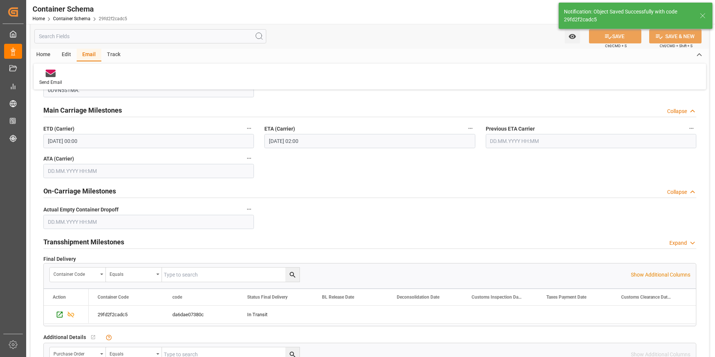
type input "23.10.2025 00:00"
type input "16.10.2025 00:00"
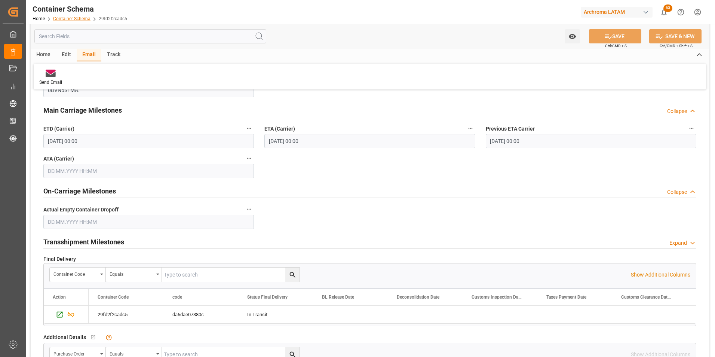
click at [86, 19] on link "Container Schema" at bounding box center [71, 18] width 37 height 5
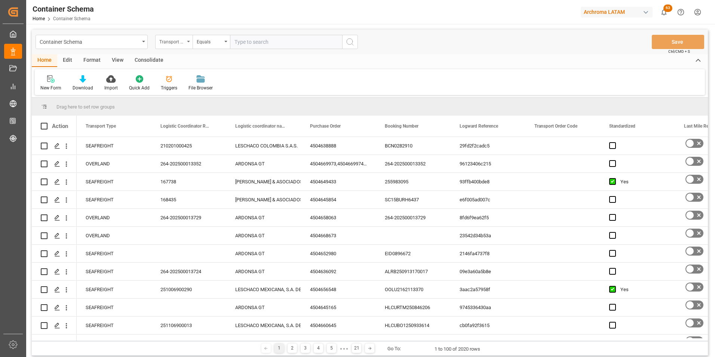
click at [184, 43] on div "Transport Type" at bounding box center [171, 41] width 25 height 9
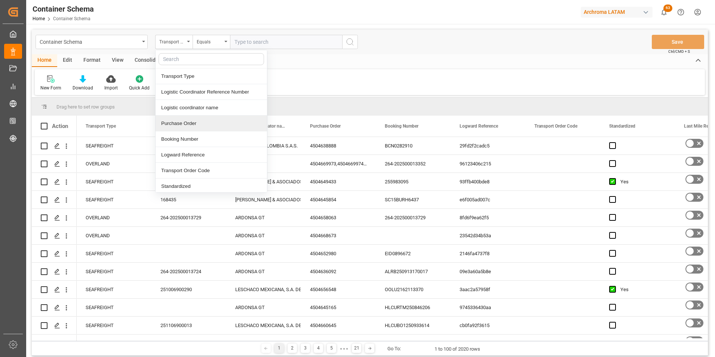
click at [183, 117] on div "Purchase Order" at bounding box center [211, 124] width 111 height 16
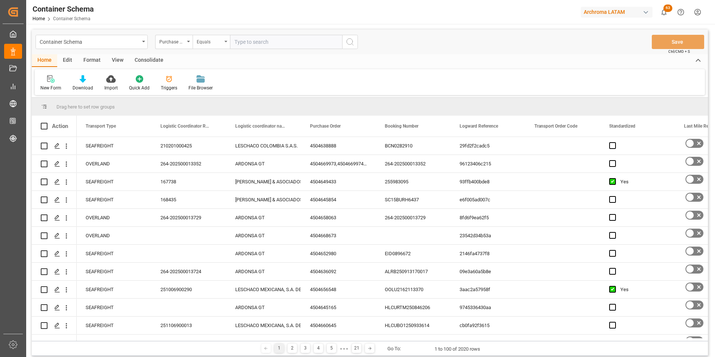
click at [211, 46] on div "Equals" at bounding box center [211, 42] width 37 height 14
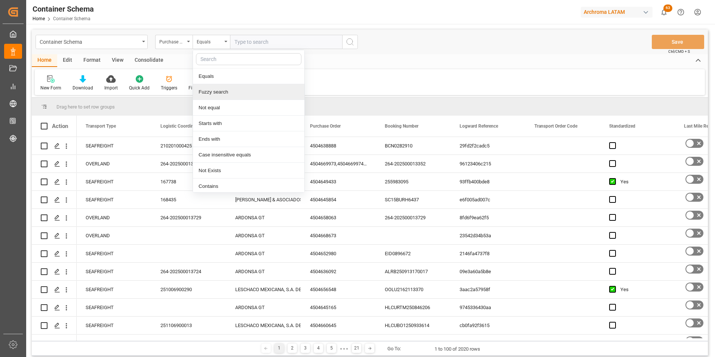
click at [223, 94] on div "Fuzzy search" at bounding box center [248, 92] width 111 height 16
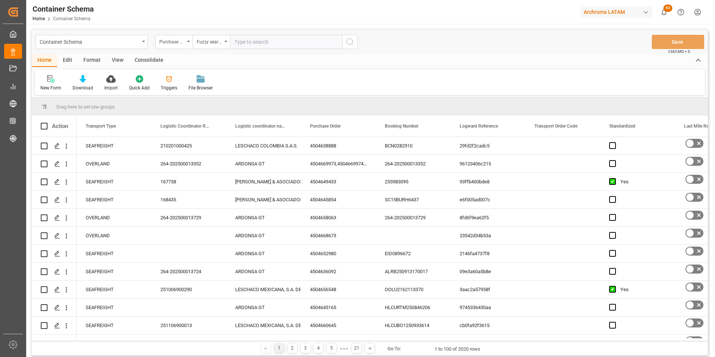
paste input "4504638885"
type input "4504638885"
click at [346, 46] on icon "search button" at bounding box center [350, 41] width 9 height 9
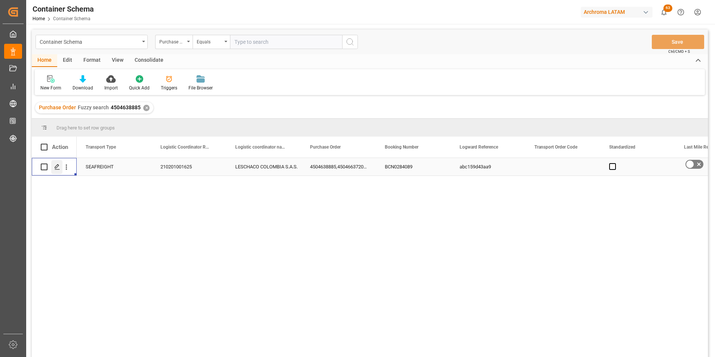
click at [61, 168] on div "Press SPACE to select this row." at bounding box center [56, 167] width 11 height 14
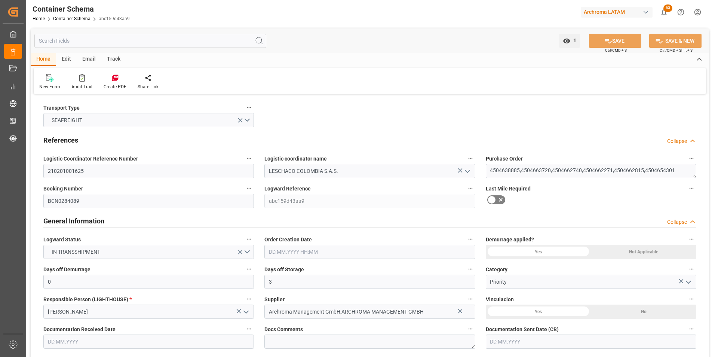
type input "0"
type input "3"
type input "6"
type input "24"
type input "14580"
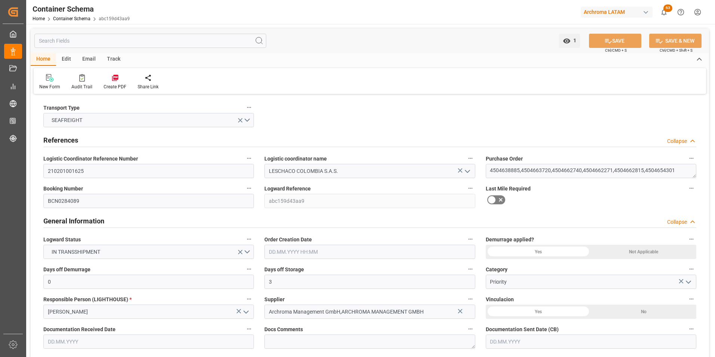
type input "15397.15"
type input "MSC"
type input "Mediterranean Shipping Company"
type input "ESBCN"
type input "COCTG"
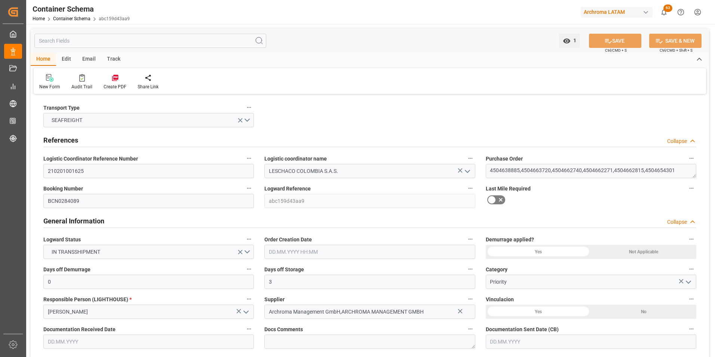
type input "9970014"
type input "07.10.2025 11:45"
type input "03.10.2025"
type input "23.10.2025"
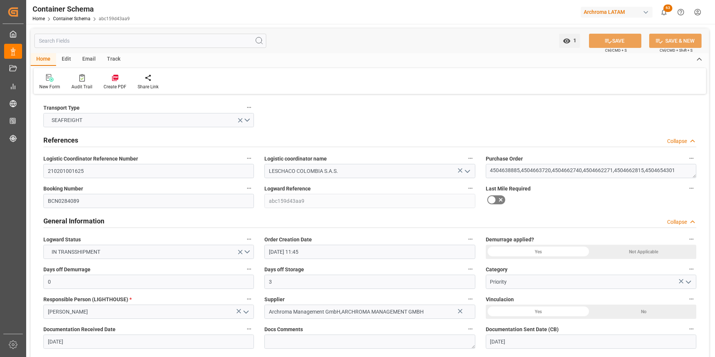
type input "28.09.2025 00:00"
type input "28.10.2025 00:00"
type input "23.10.2025 00:00"
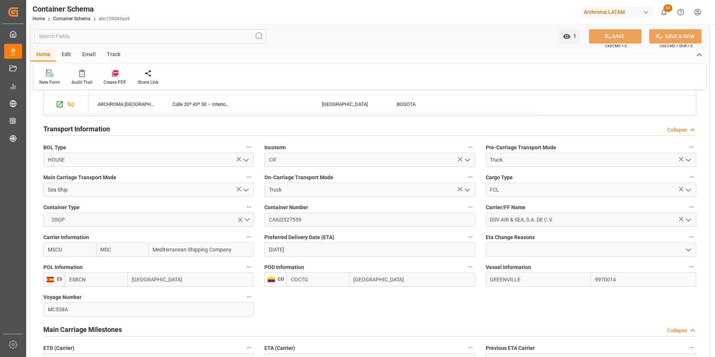
scroll to position [748, 0]
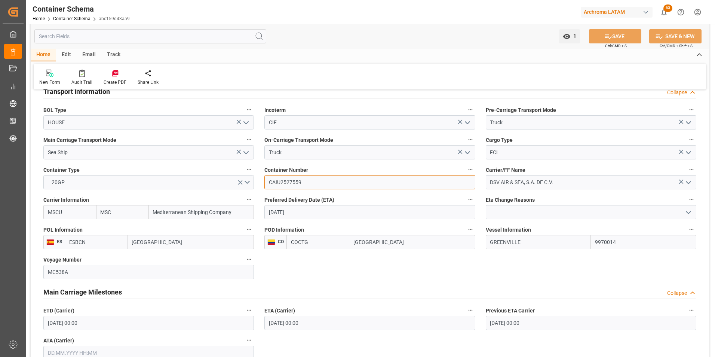
click at [278, 184] on input "CAIU2527559" at bounding box center [369, 182] width 211 height 14
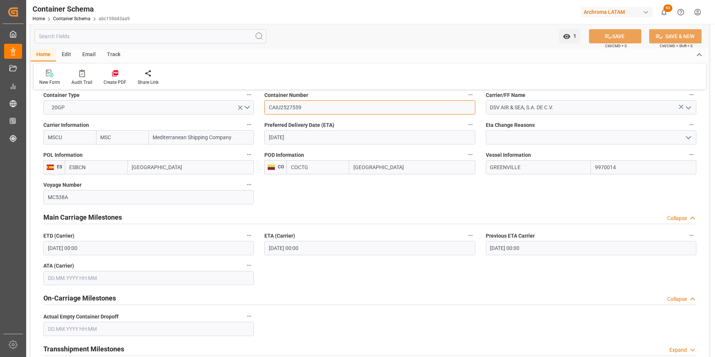
scroll to position [898, 0]
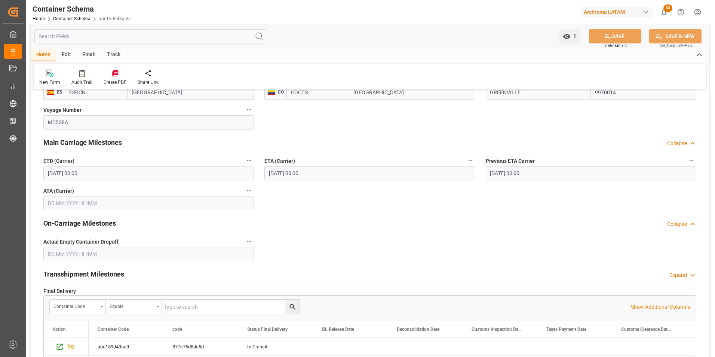
click at [274, 172] on input "28.10.2025 00:00" at bounding box center [369, 173] width 211 height 14
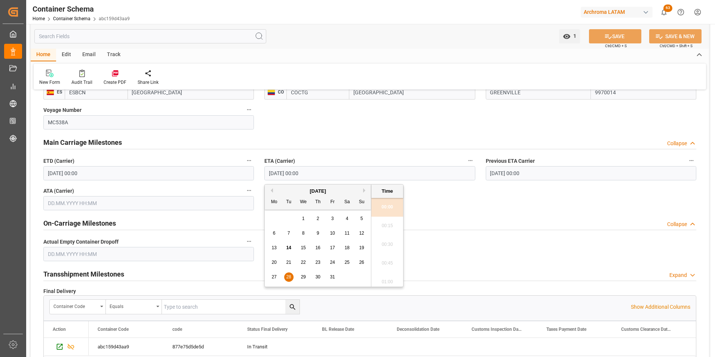
click at [273, 276] on span "27" at bounding box center [274, 276] width 5 height 5
type input "27.10.2025 00:00"
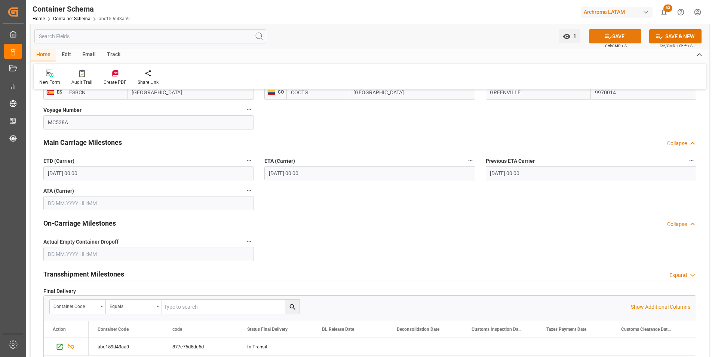
click at [618, 37] on button "SAVE" at bounding box center [615, 36] width 52 height 14
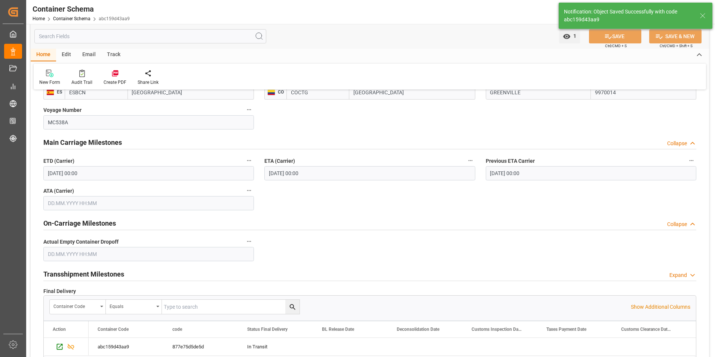
type input "28.10.2025 00:00"
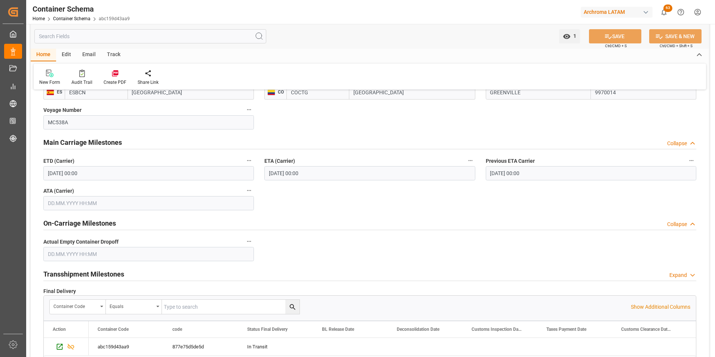
click at [84, 51] on div "Email" at bounding box center [89, 55] width 25 height 13
click at [60, 71] on div at bounding box center [50, 73] width 23 height 8
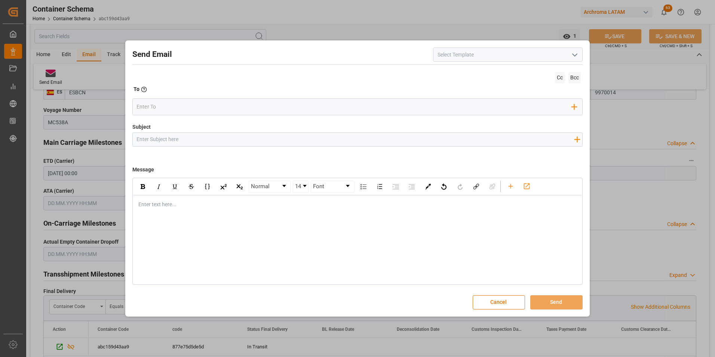
click at [573, 54] on polyline "open menu" at bounding box center [575, 55] width 4 height 2
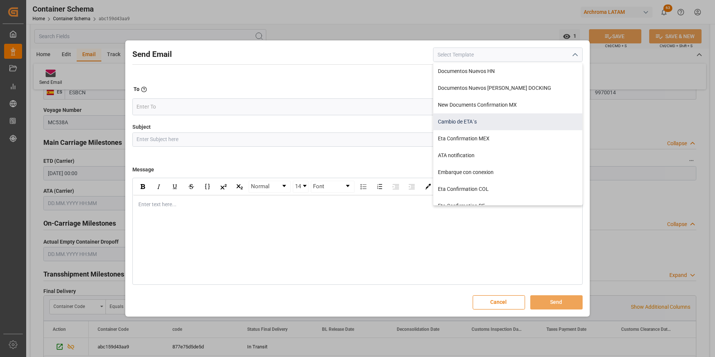
click at [482, 119] on div "Cambio de ETA´s" at bounding box center [508, 121] width 149 height 17
type input "Cambio de ETA´s"
type input "{{customsEntry}}|| Cambio de ETA {{estimatedArrivalPod}} || Reason Delay {{etaC…"
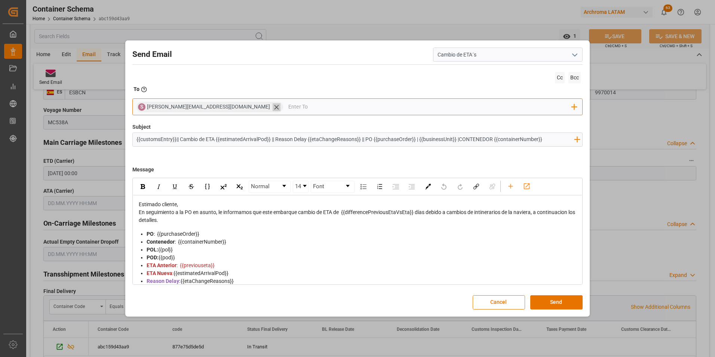
click at [273, 107] on icon at bounding box center [277, 107] width 8 height 8
click at [216, 107] on input "email" at bounding box center [354, 106] width 435 height 11
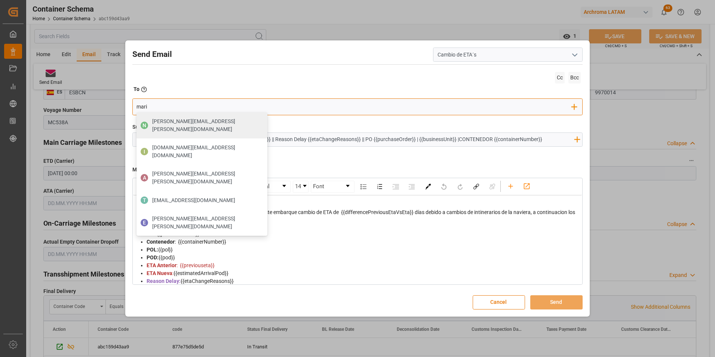
type input "maria"
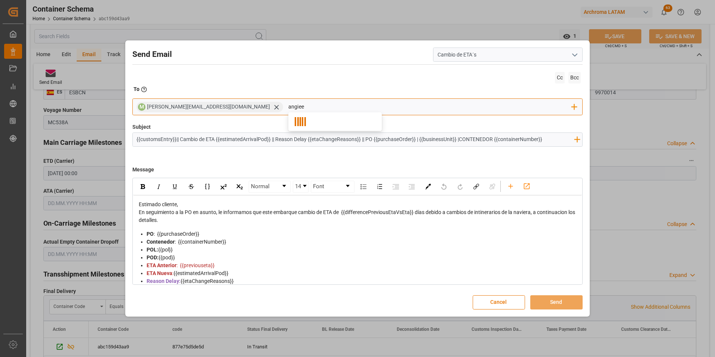
type input "angiee.lamilla@archroma.com"
click at [400, 101] on input "email" at bounding box center [486, 106] width 172 height 11
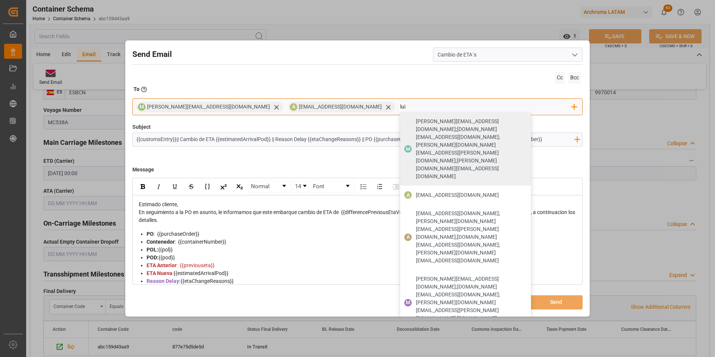
type input "luis"
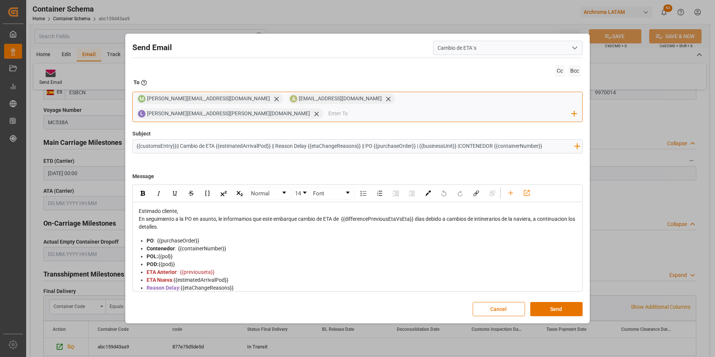
click at [443, 108] on input "email" at bounding box center [450, 113] width 244 height 11
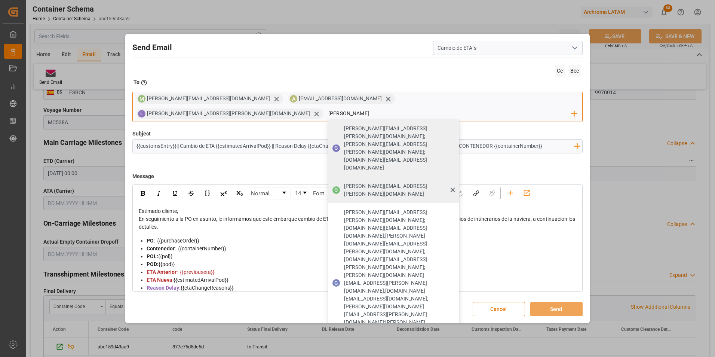
type input "gilbert"
click at [454, 182] on span "gilberto.mendoza@archroma.com" at bounding box center [399, 190] width 110 height 16
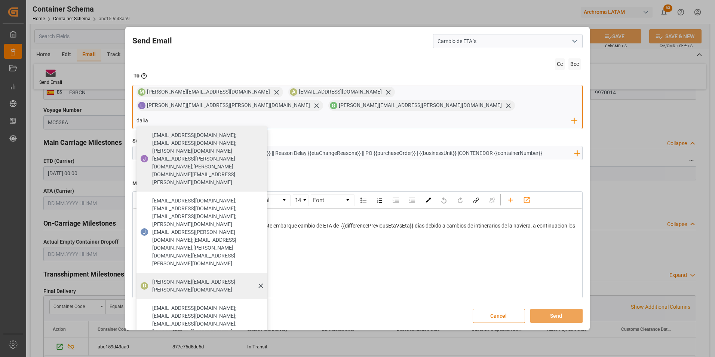
type input "dalia"
click at [199, 278] on span "dalia.gutierrez@leschaco.com" at bounding box center [207, 286] width 110 height 16
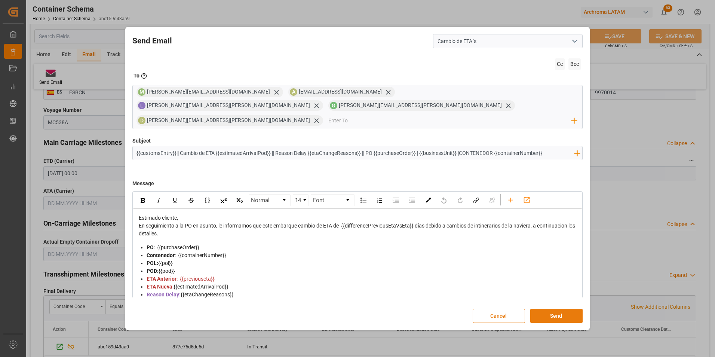
click at [555, 309] on button "Send" at bounding box center [556, 316] width 52 height 14
